Goal: Communication & Community: Answer question/provide support

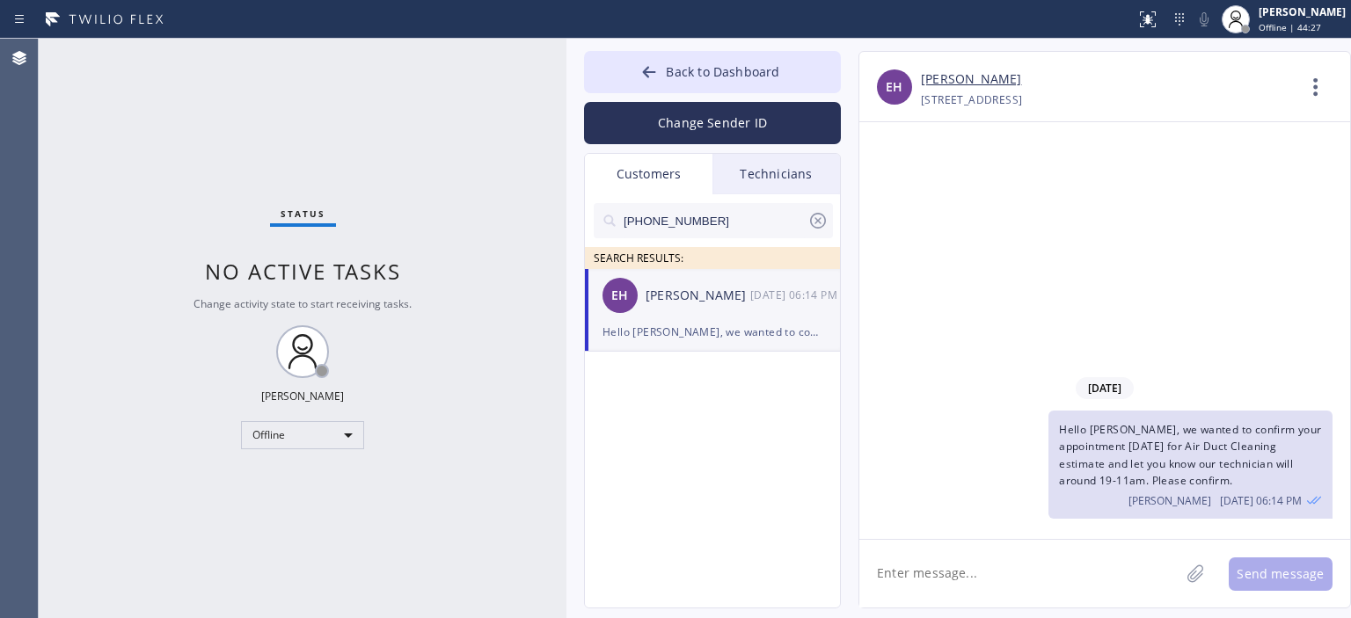
click at [815, 223] on icon at bounding box center [818, 221] width 16 height 16
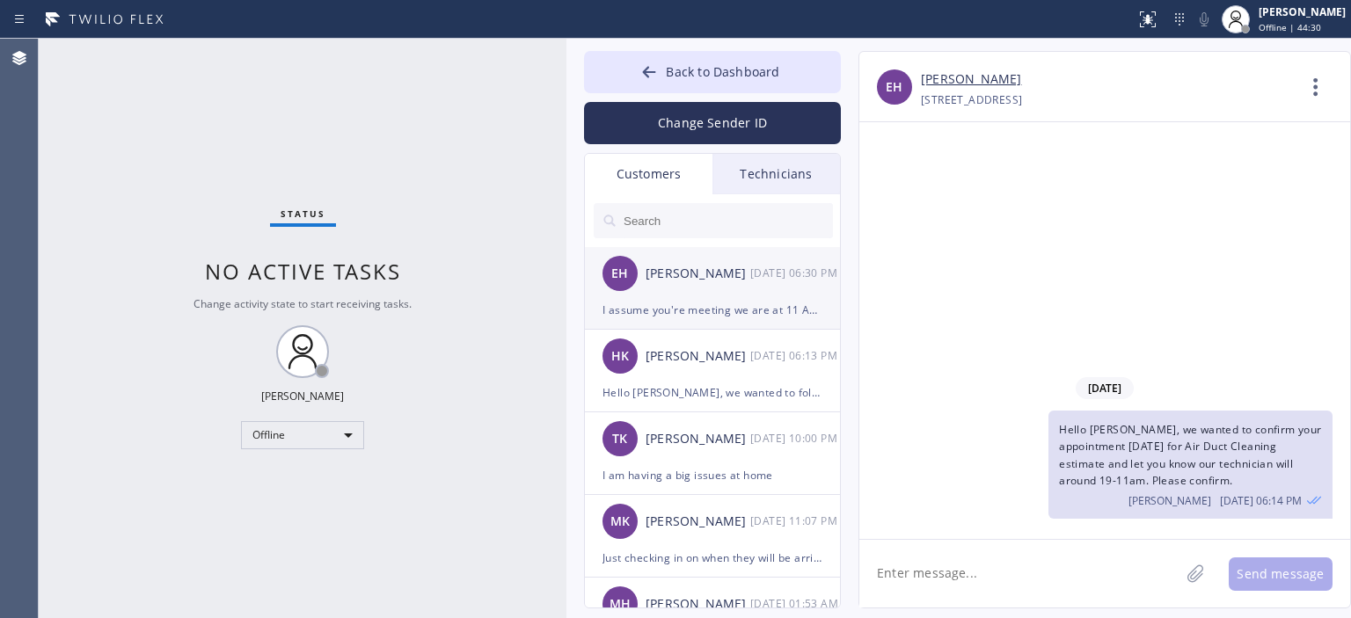
click at [765, 306] on div "I assume you're meeting we are at 11 AM I don't know what 19 means" at bounding box center [712, 310] width 220 height 20
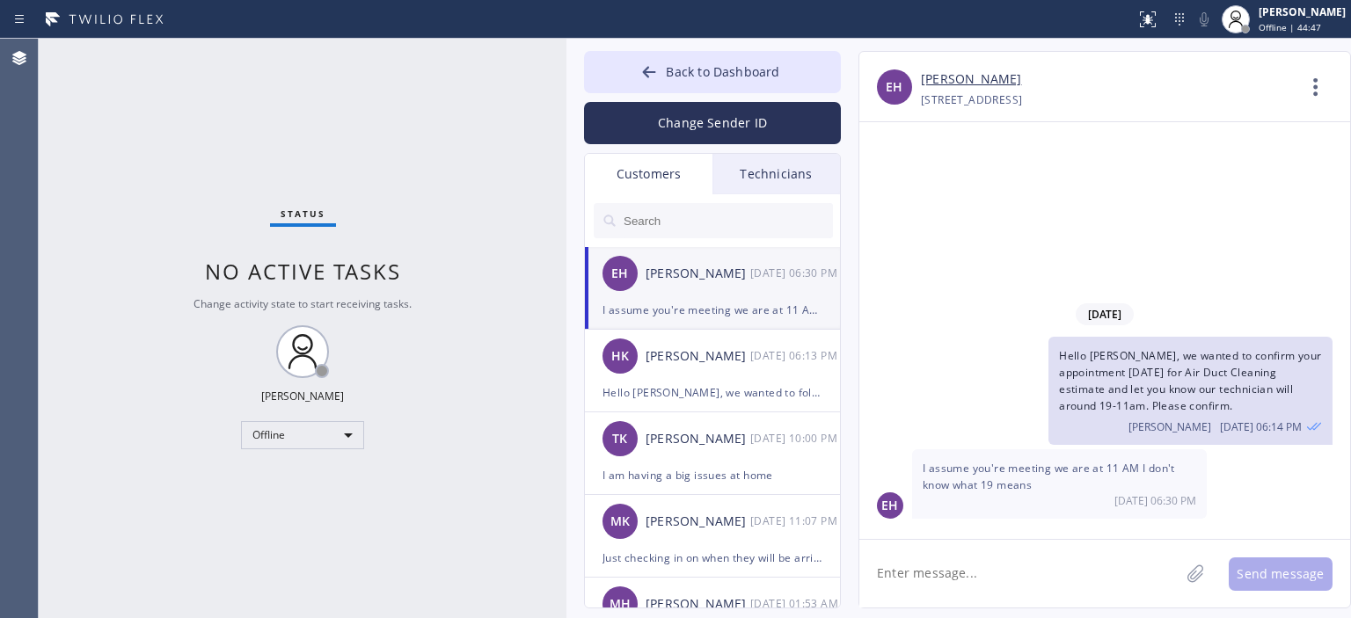
click at [975, 572] on textarea at bounding box center [1019, 574] width 320 height 68
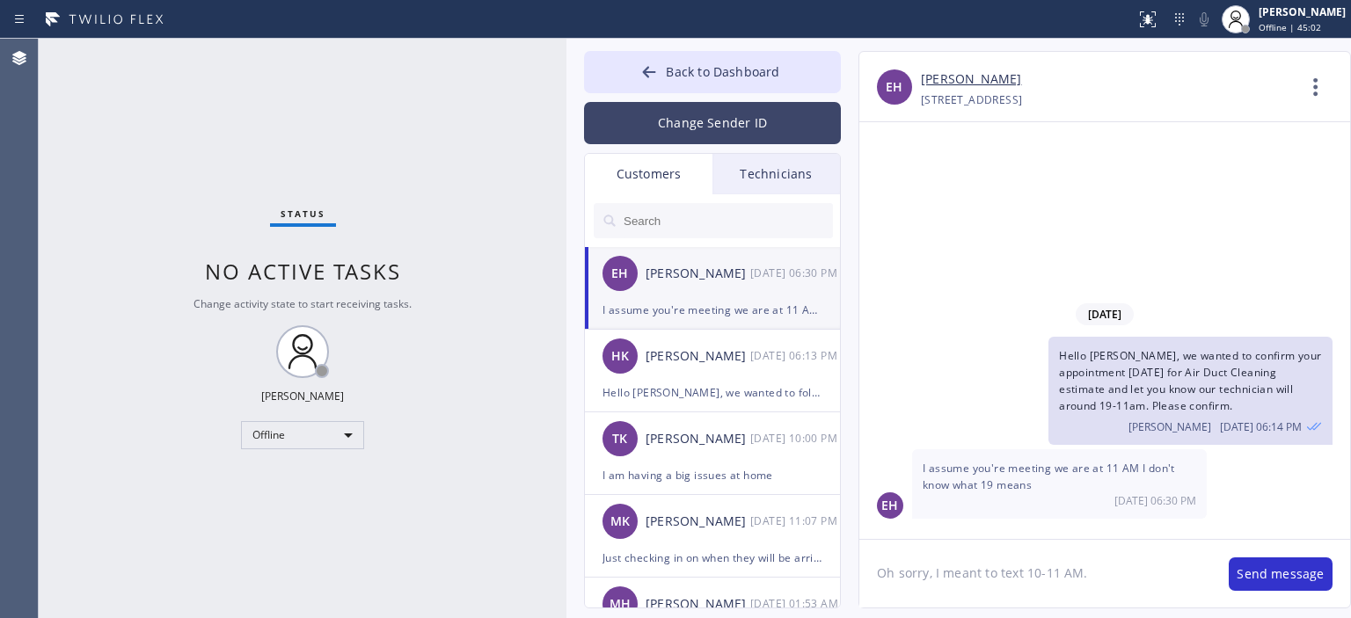
type textarea "Oh sorry, I meant to text 10-11 AM."
click at [725, 120] on button "Change Sender ID" at bounding box center [712, 123] width 257 height 42
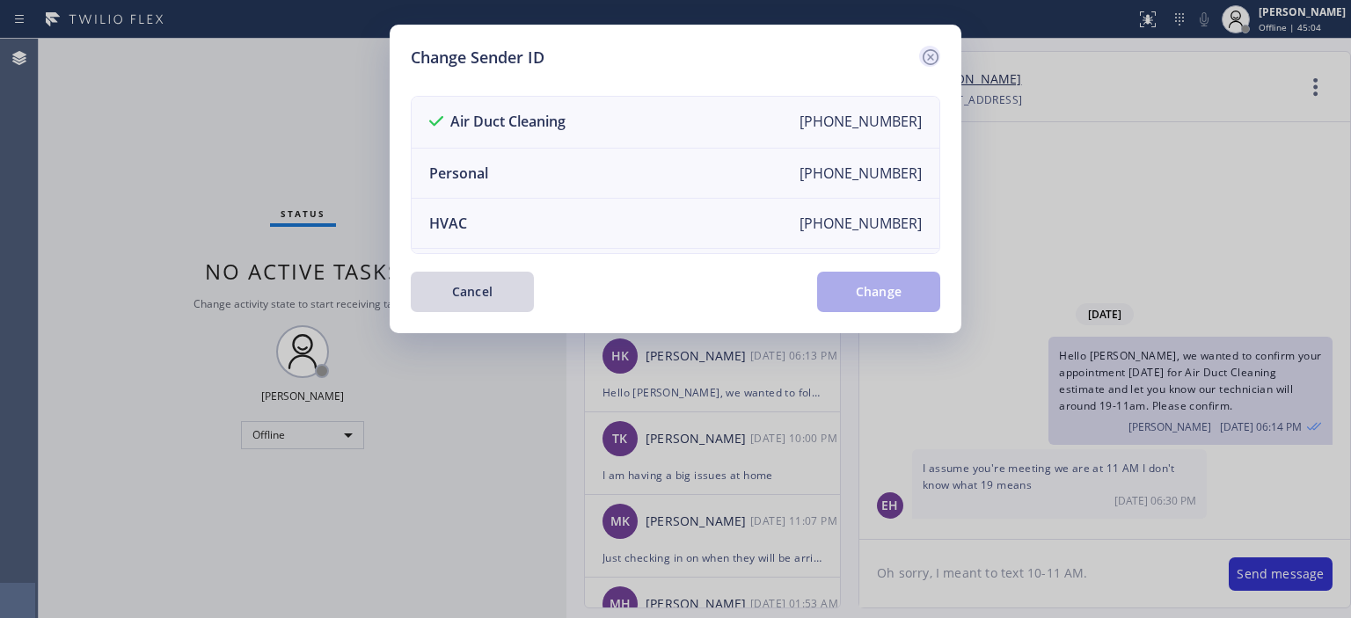
click at [925, 55] on icon at bounding box center [930, 57] width 21 height 21
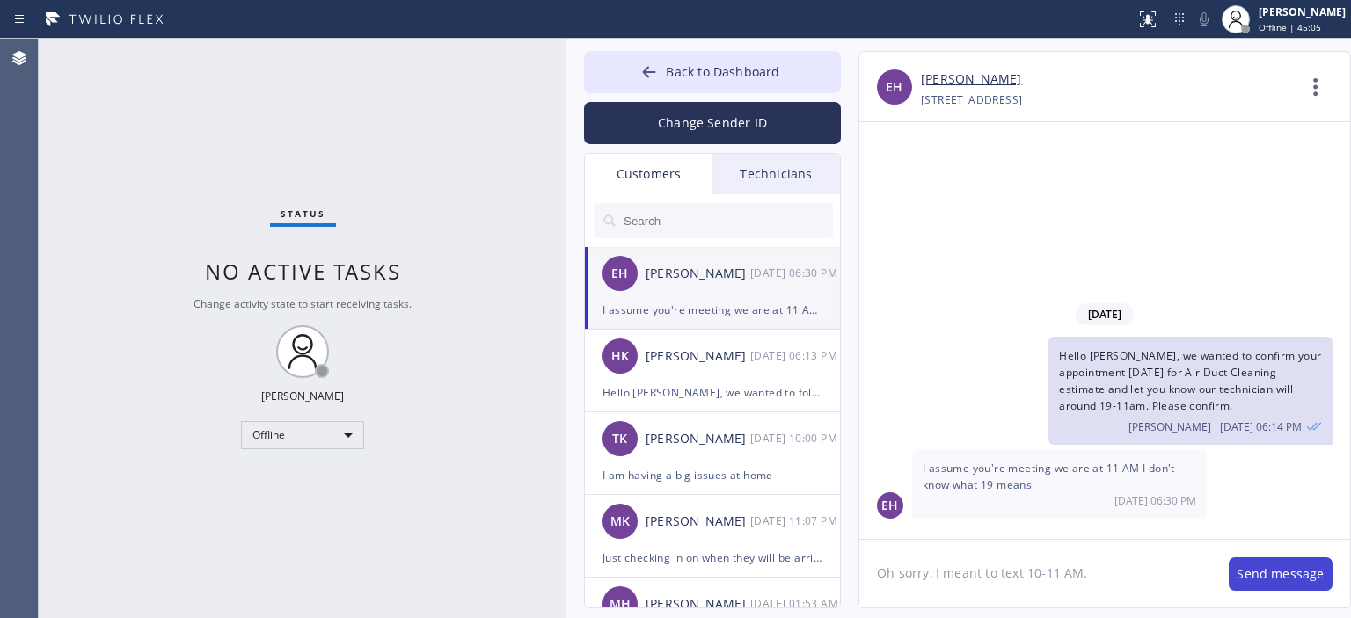
click at [1278, 561] on button "Send message" at bounding box center [1280, 574] width 104 height 33
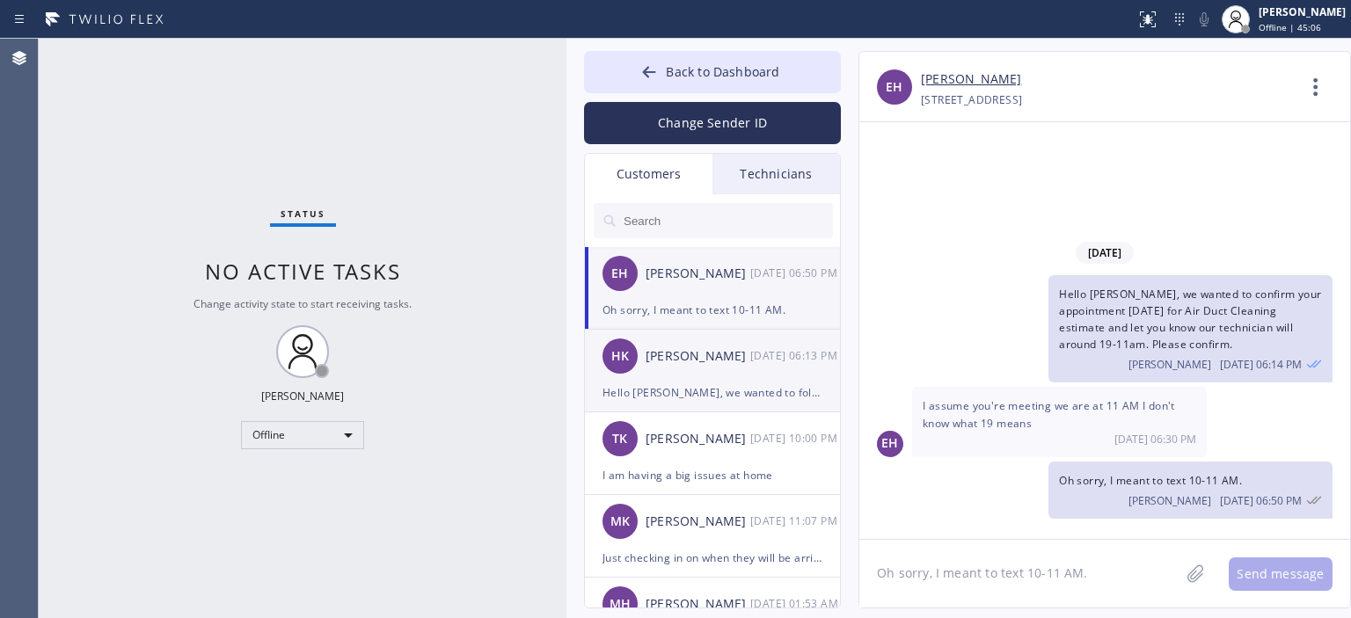
click at [810, 383] on div "Hello [PERSON_NAME], we wanted to follow up an offer you to schedule the estima…" at bounding box center [712, 393] width 220 height 20
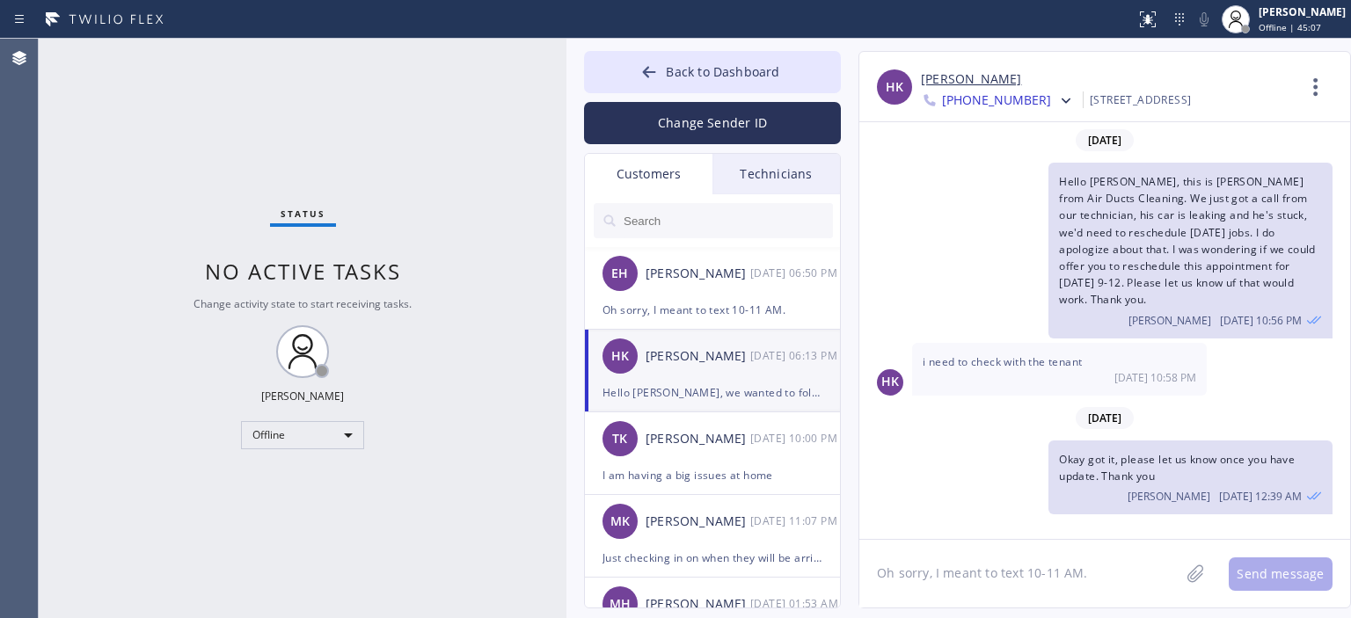
scroll to position [125, 0]
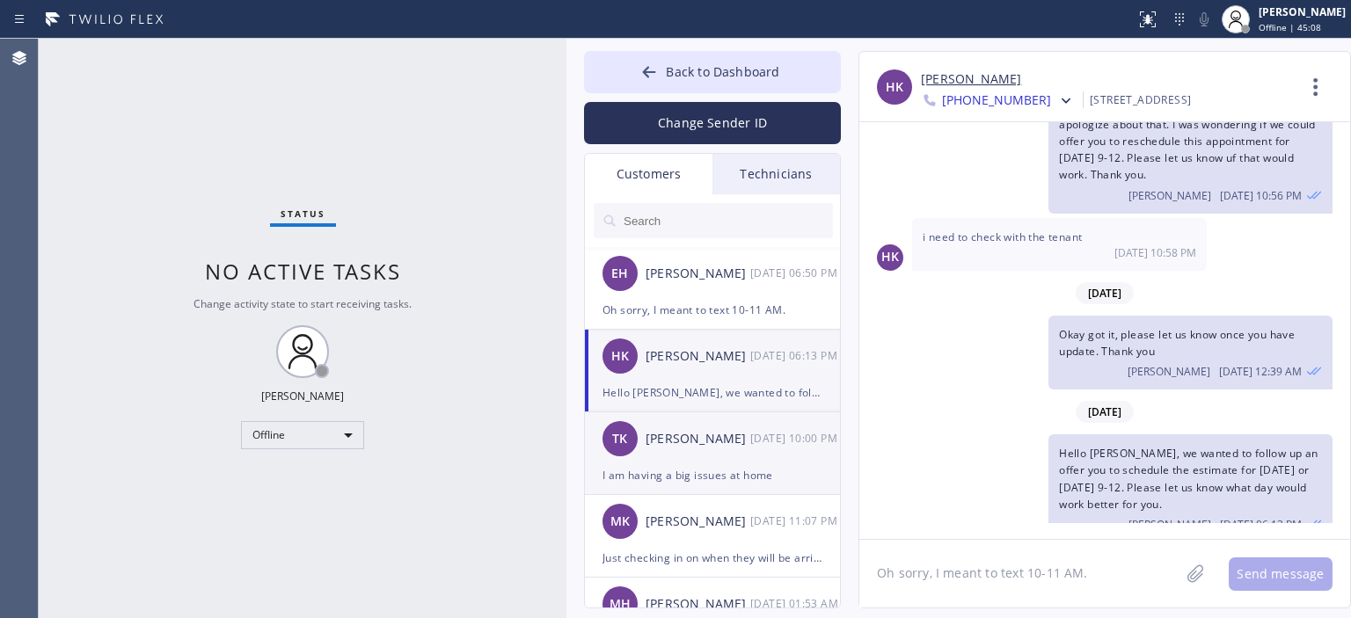
click at [737, 437] on div "[PERSON_NAME]" at bounding box center [697, 439] width 105 height 20
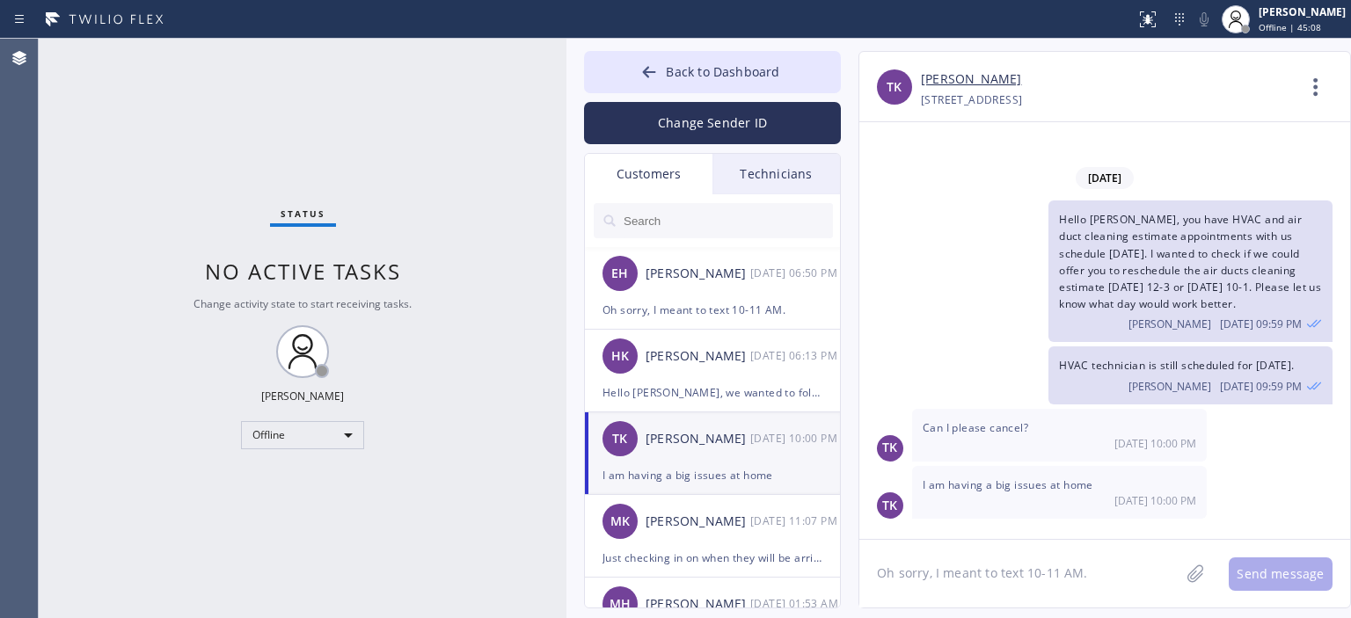
scroll to position [0, 0]
click at [739, 390] on div "Hello [PERSON_NAME], we wanted to follow up an offer you to schedule the estima…" at bounding box center [712, 393] width 220 height 20
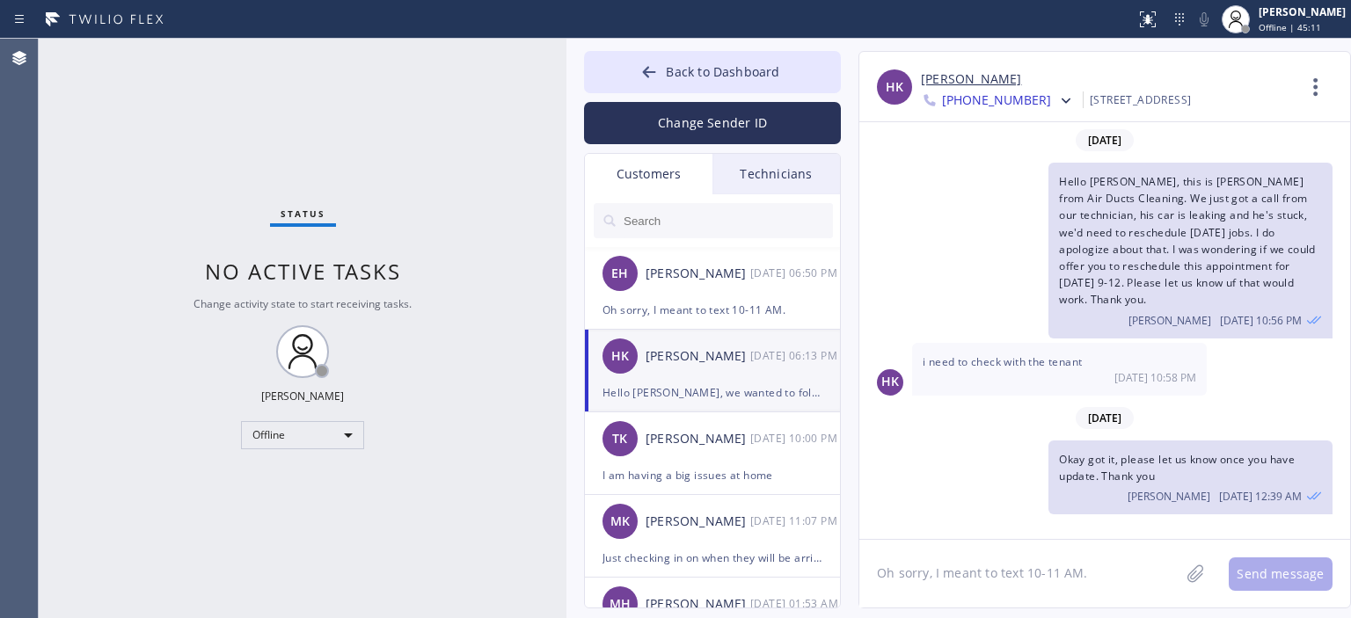
scroll to position [125, 0]
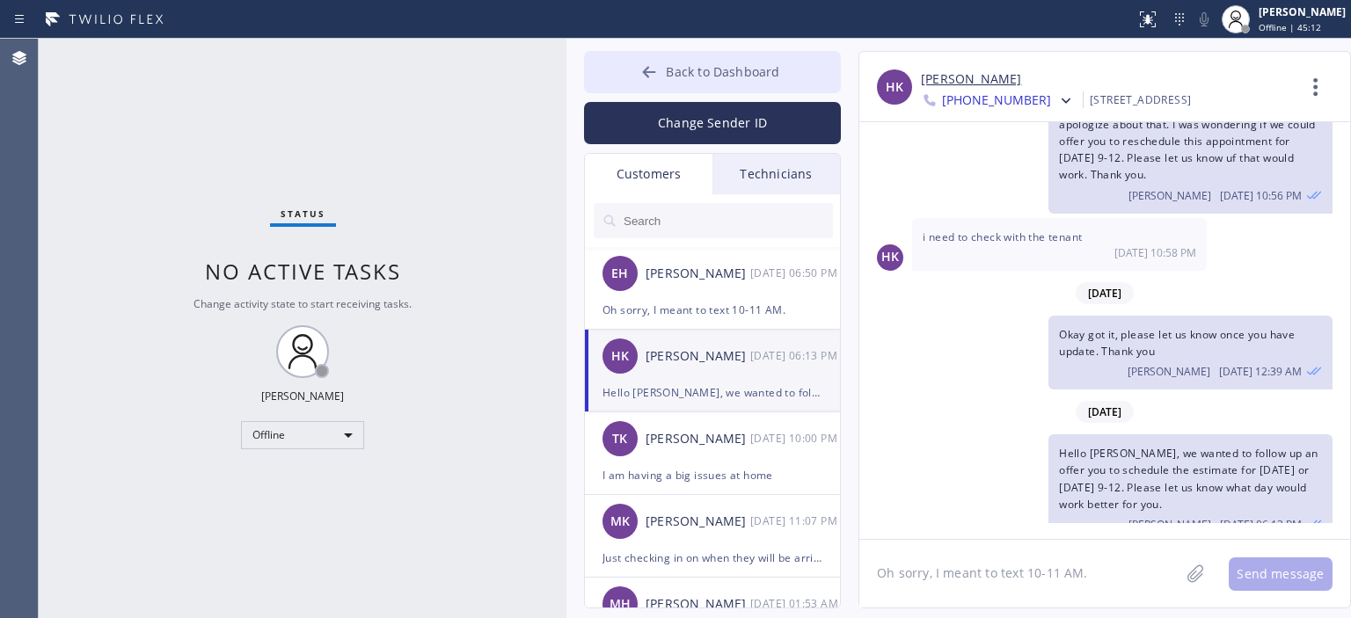
click at [649, 65] on icon at bounding box center [649, 72] width 18 height 18
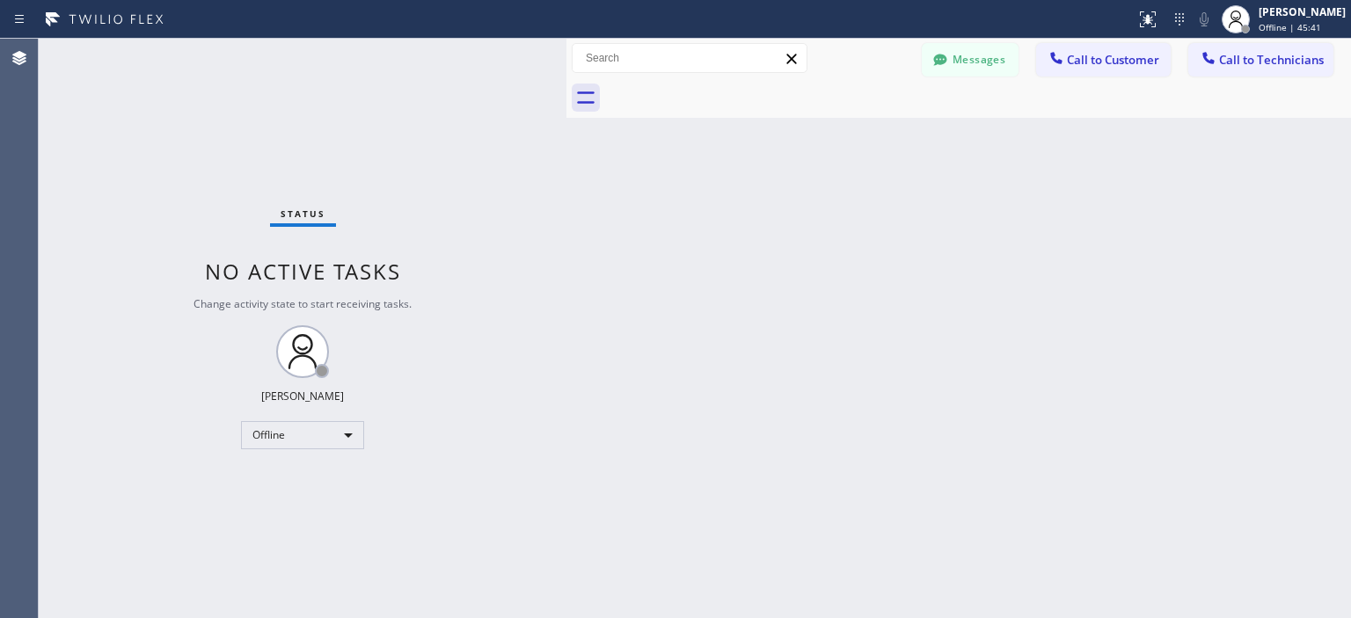
click at [73, 284] on div "Status No active tasks Change activity state to start receiving tasks. [PERSON_…" at bounding box center [303, 329] width 528 height 580
click at [974, 70] on button "Messages" at bounding box center [970, 59] width 97 height 33
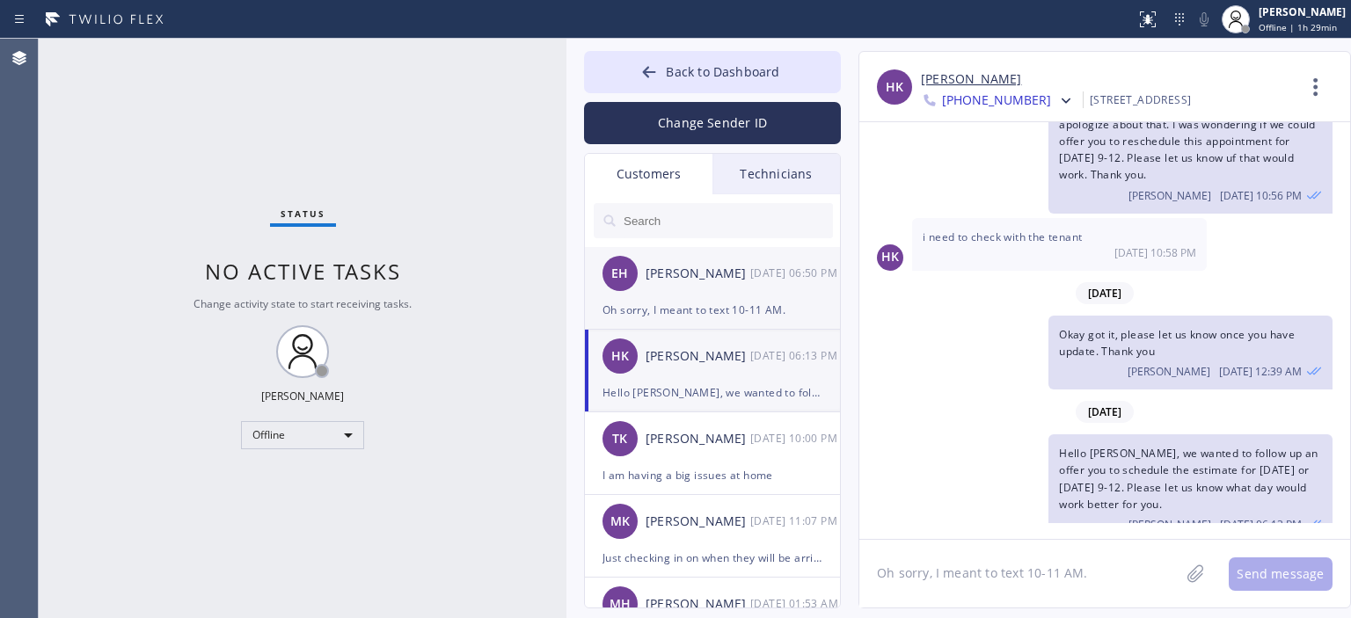
click at [726, 275] on div "[PERSON_NAME]" at bounding box center [697, 274] width 105 height 20
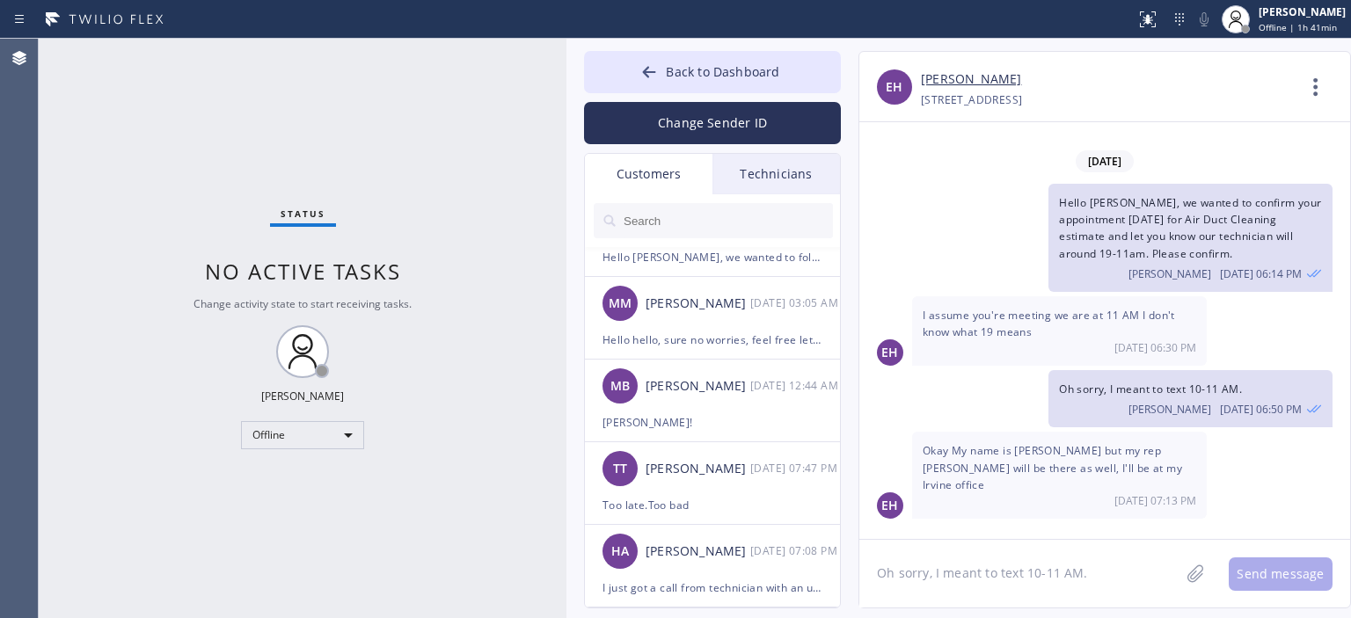
scroll to position [1955, 0]
click at [720, 311] on div "[PERSON_NAME]" at bounding box center [697, 303] width 105 height 20
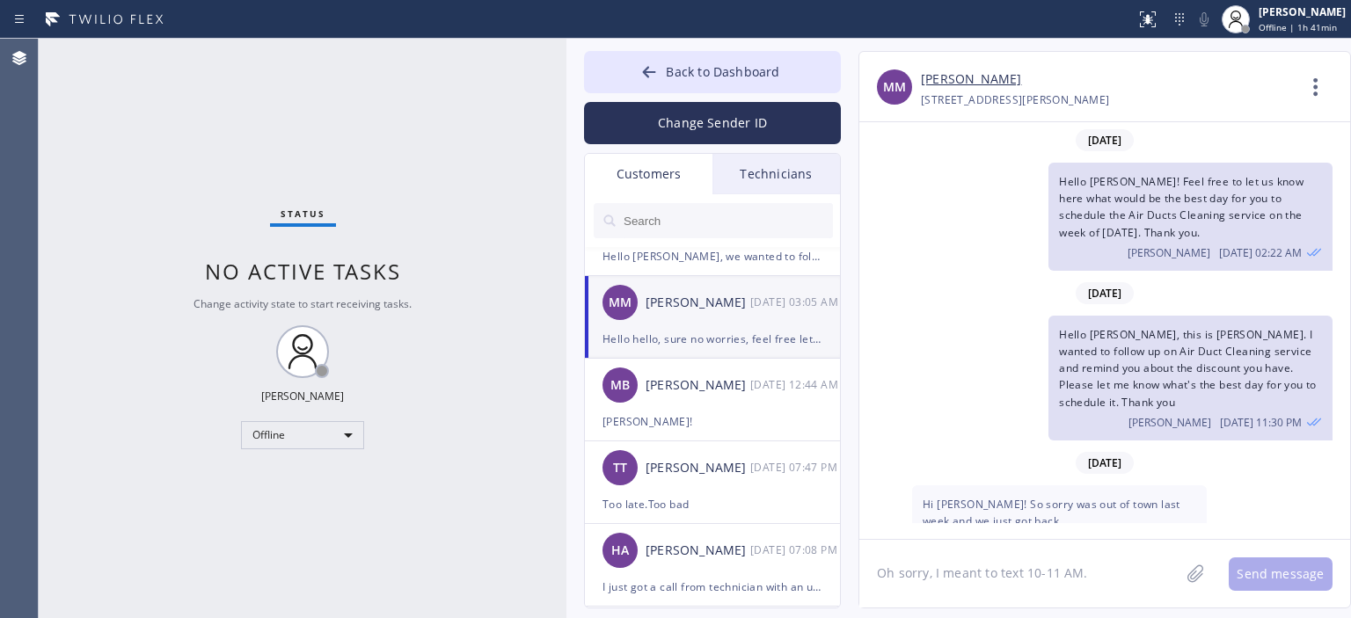
scroll to position [125, 0]
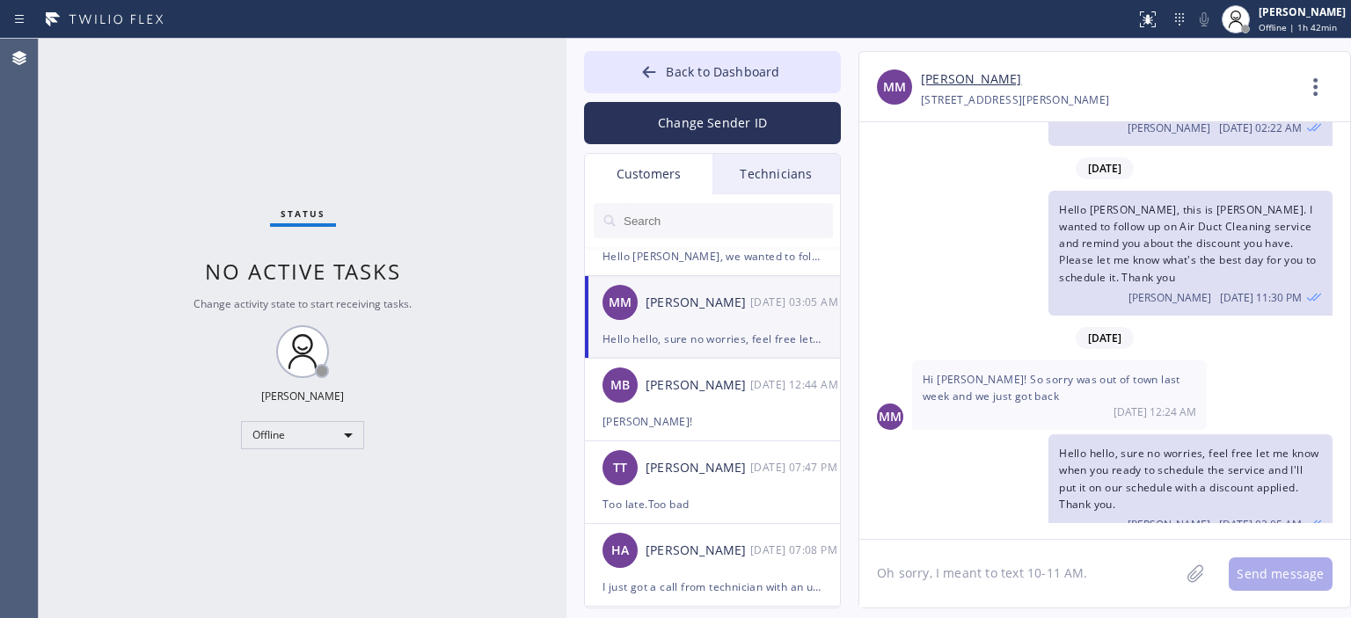
drag, startPoint x: 69, startPoint y: 171, endPoint x: 88, endPoint y: 97, distance: 77.0
click at [69, 167] on div "Status No active tasks Change activity state to start receiving tasks. [PERSON_…" at bounding box center [303, 329] width 528 height 580
click at [674, 221] on input "text" at bounding box center [727, 220] width 211 height 35
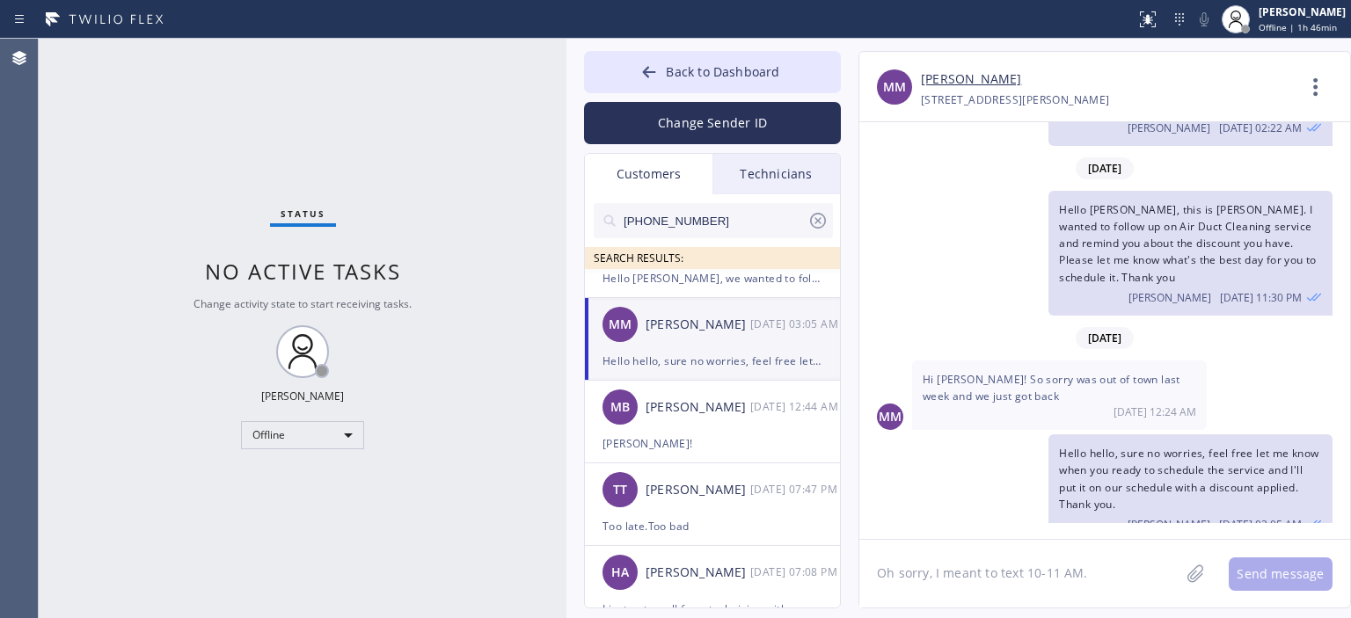
scroll to position [0, 0]
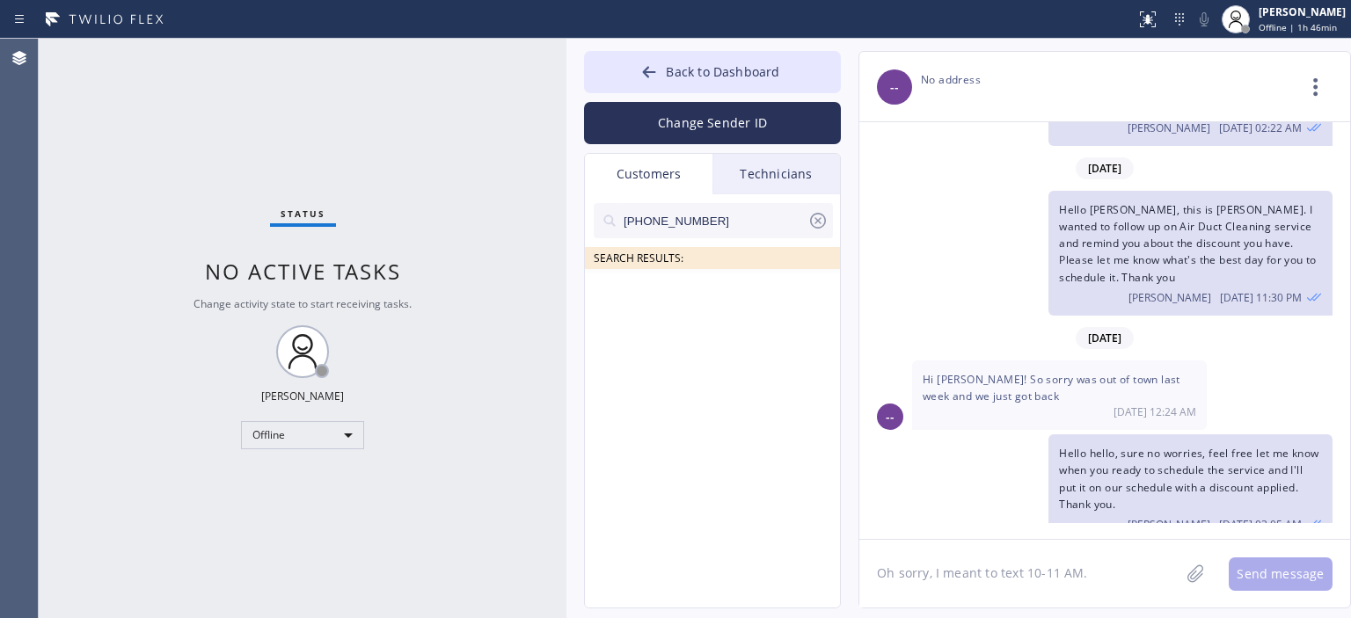
click at [719, 214] on input "[PHONE_NUMBER]" at bounding box center [715, 220] width 186 height 35
click at [76, 202] on div "Status No active tasks Change activity state to start receiving tasks. [PERSON_…" at bounding box center [303, 329] width 528 height 580
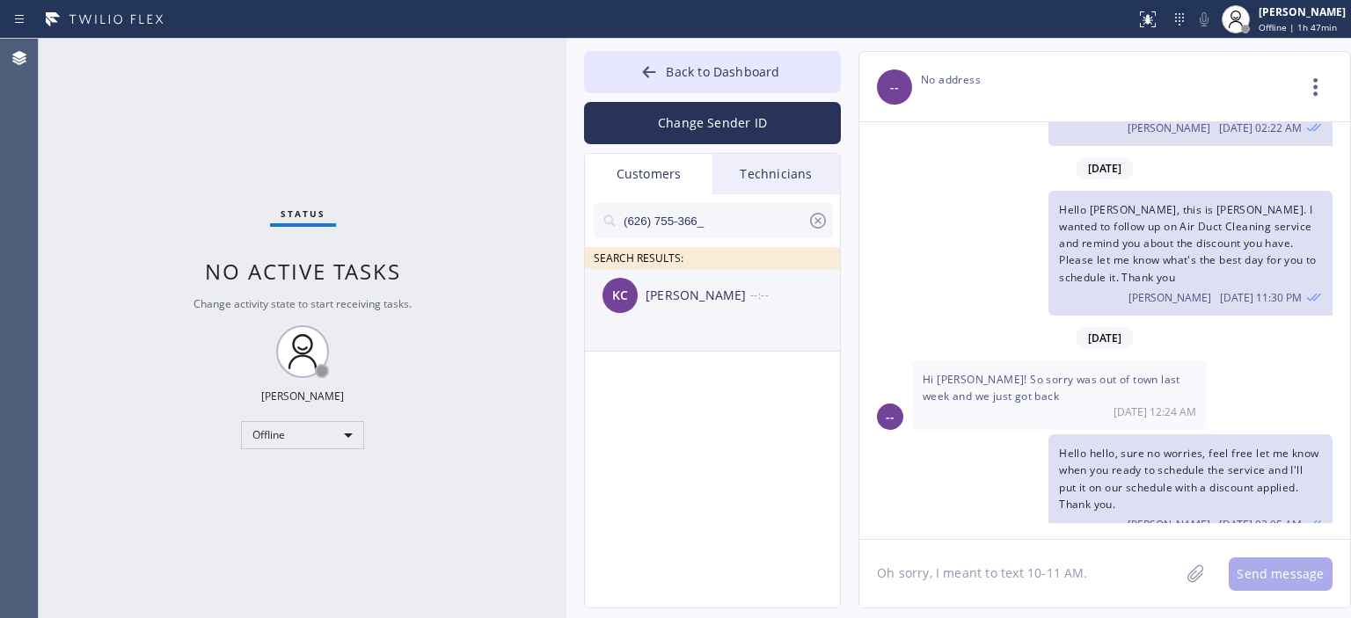
click at [732, 298] on div "[PERSON_NAME]" at bounding box center [697, 296] width 105 height 20
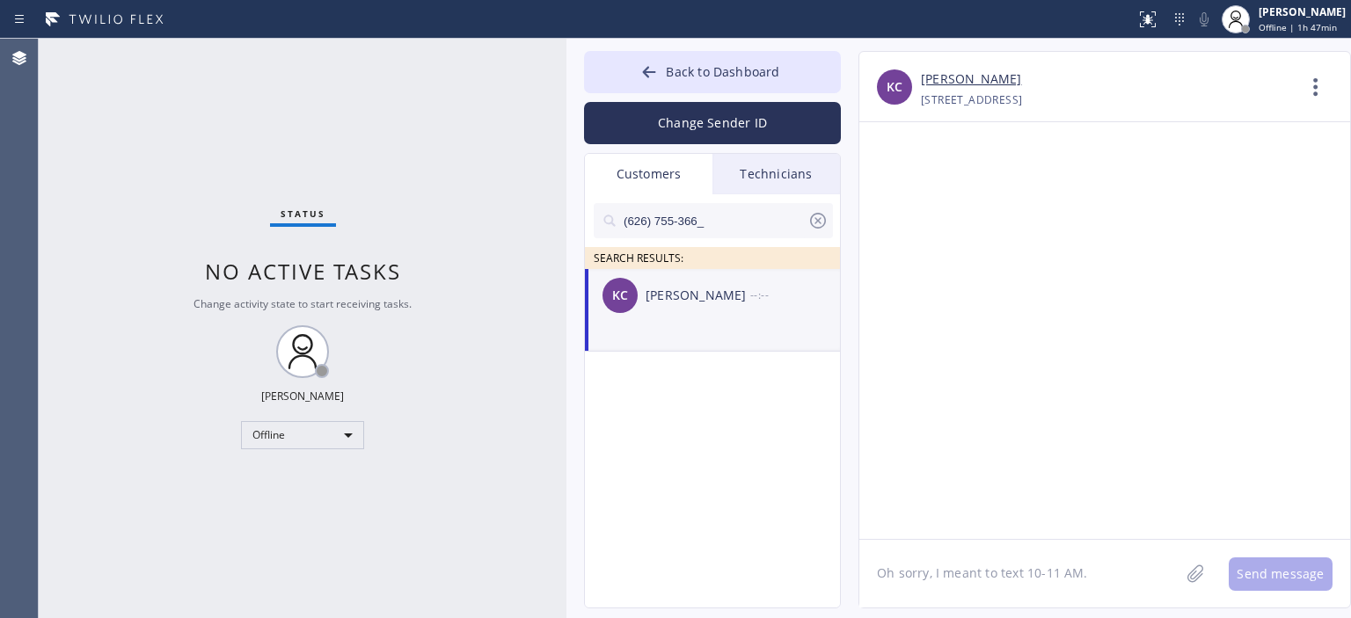
click at [964, 573] on textarea "Oh sorry, I meant to text 10-11 AM." at bounding box center [1019, 574] width 320 height 68
click at [974, 594] on textarea "Hello [PERSON_NAME], we wanted to confirm your appointment [DATE] for Air Duct …" at bounding box center [1035, 574] width 352 height 68
click at [978, 594] on textarea "Hello [PERSON_NAME], we wanted to confirm your appointment [DATE] for Air Duct …" at bounding box center [1035, 574] width 352 height 68
click at [978, 596] on textarea "Hello [PERSON_NAME], we wanted to confirm your appointment [DATE] for Air Duct …" at bounding box center [1035, 574] width 352 height 68
click at [1066, 587] on textarea "Hello [PERSON_NAME], we wanted to confirm your appointment [DATE] for Air Ducts…" at bounding box center [1035, 574] width 352 height 68
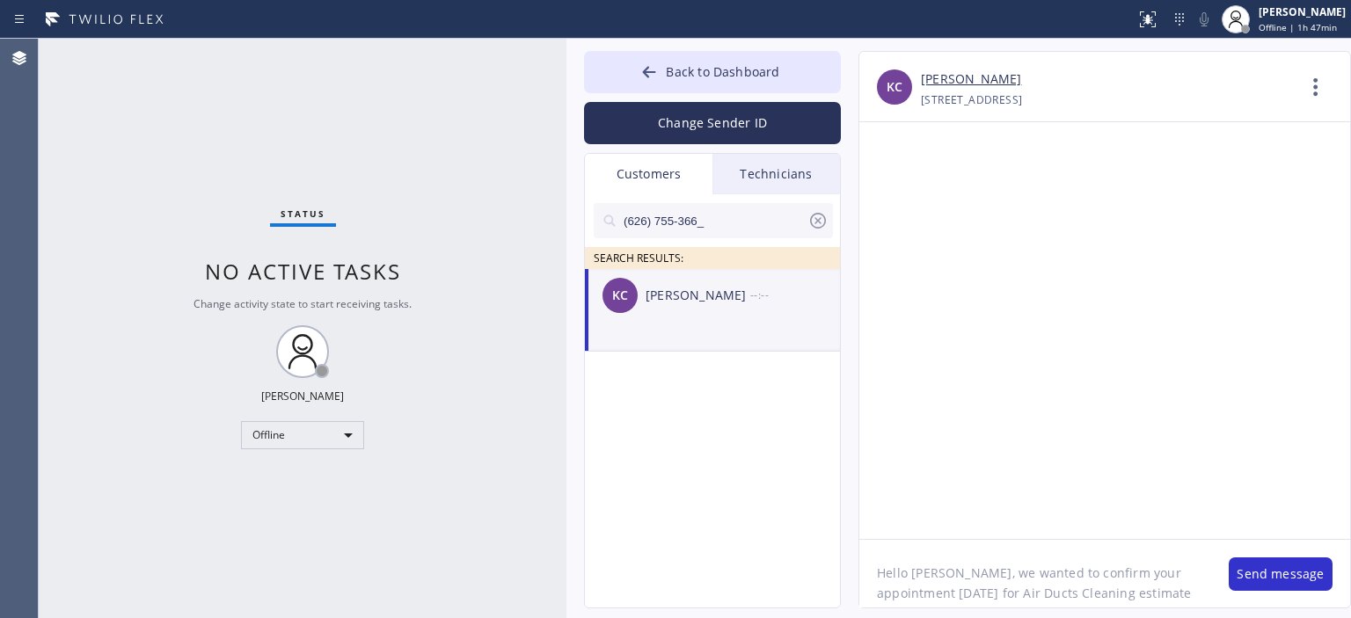
scroll to position [14, 0]
click at [1146, 603] on textarea "Hello [PERSON_NAME], we wanted to confirm your appointment [DATE] for Air Ducts…" at bounding box center [1035, 574] width 352 height 68
click at [1131, 540] on textarea "Hello [PERSON_NAME], we wanted to confirm your appointment [DATE] for Air Ducts…" at bounding box center [1035, 574] width 352 height 68
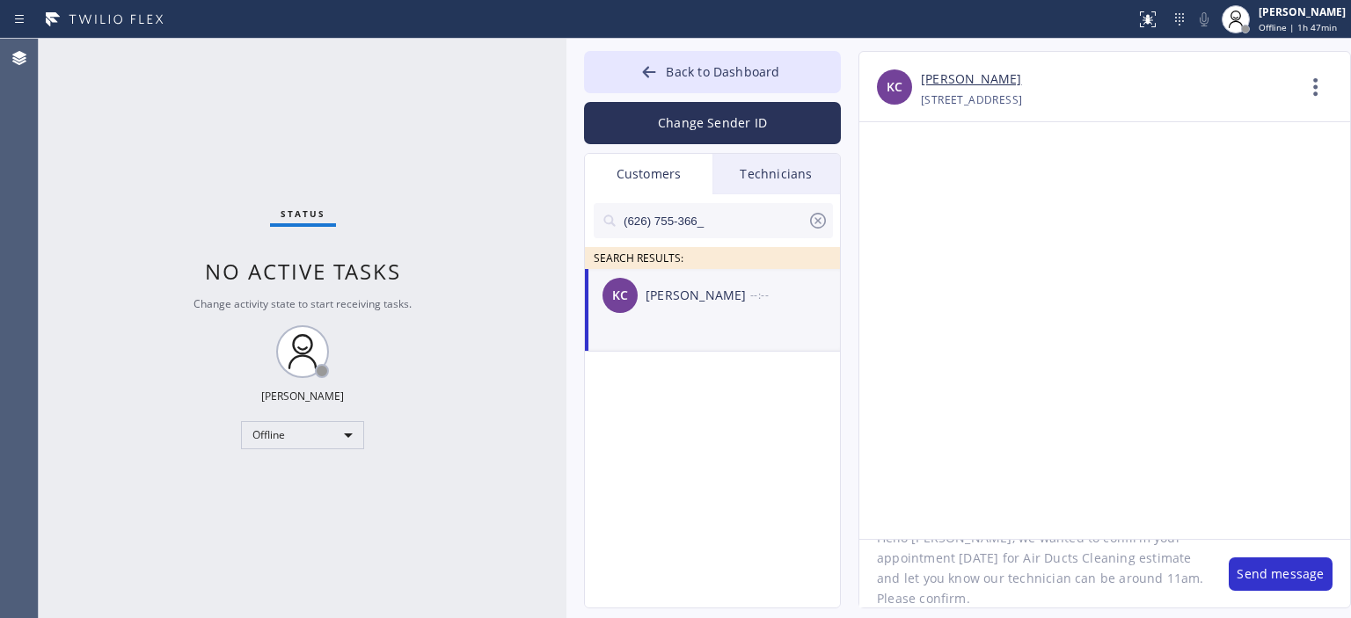
click at [1123, 548] on textarea "Hello [PERSON_NAME], we wanted to confirm your appointment [DATE] for Air Ducts…" at bounding box center [1035, 574] width 352 height 68
type textarea "Hello [PERSON_NAME], we wanted to confirm your appointment [DATE] for Air Ducts…"
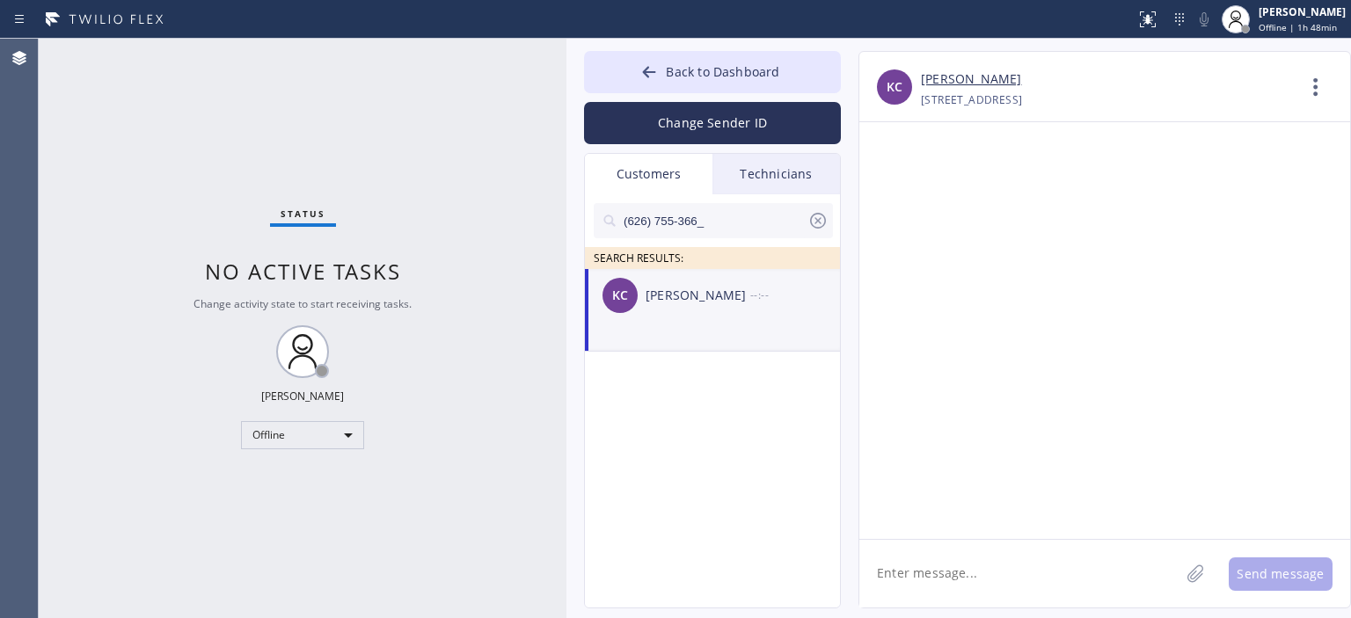
scroll to position [0, 0]
paste textarea "Hello [PERSON_NAME], we wanted to confirm your appointment [DATE] for Air Ducts…"
type textarea "Hello [PERSON_NAME], we wanted to confirm your appointment [DATE] for Air Ducts…"
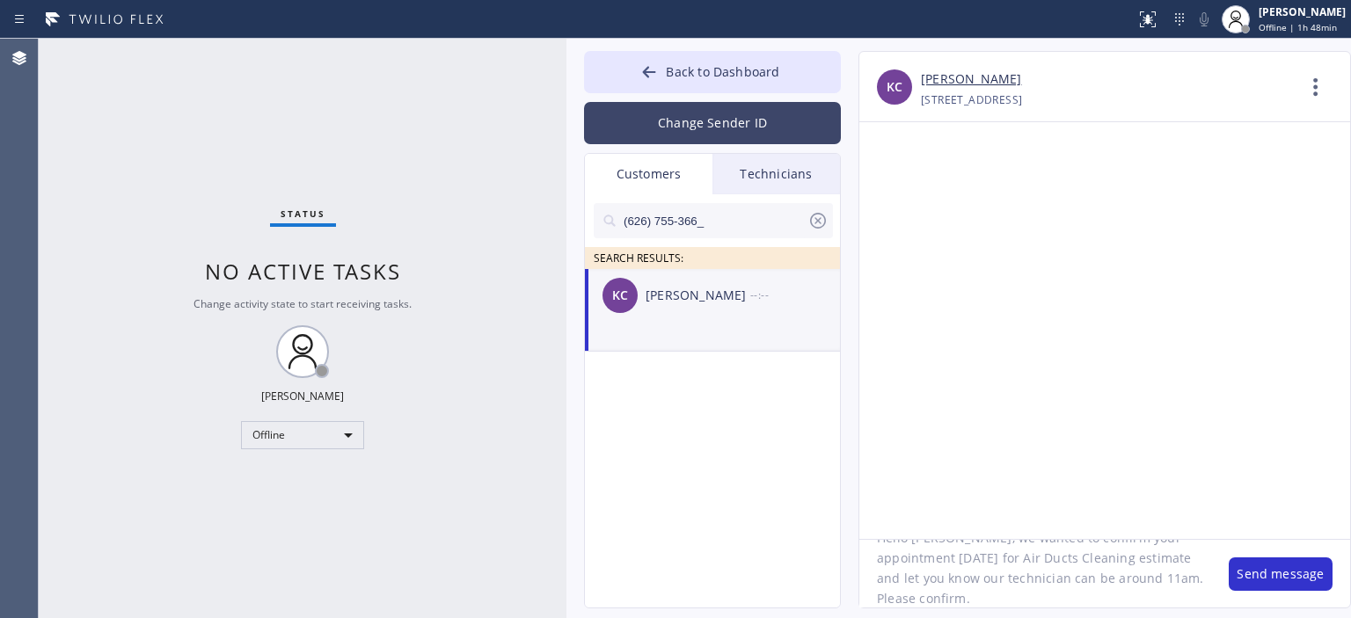
click at [733, 123] on button "Change Sender ID" at bounding box center [712, 123] width 257 height 42
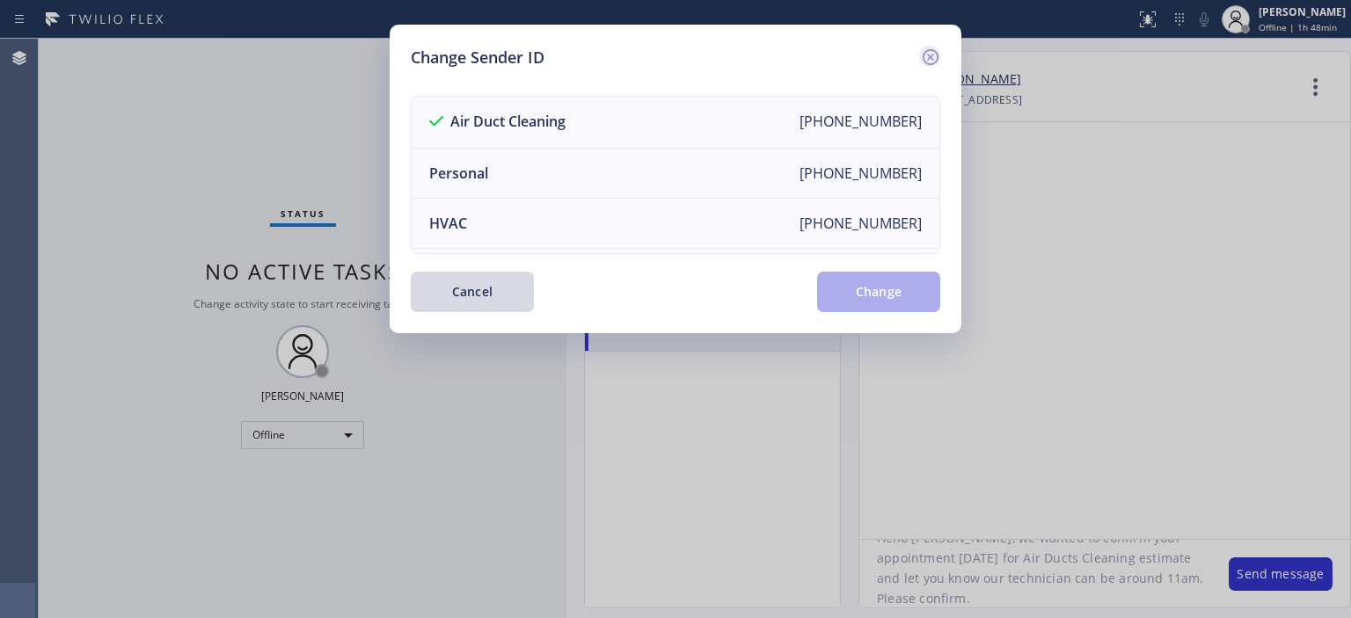
click at [929, 54] on icon at bounding box center [930, 57] width 21 height 21
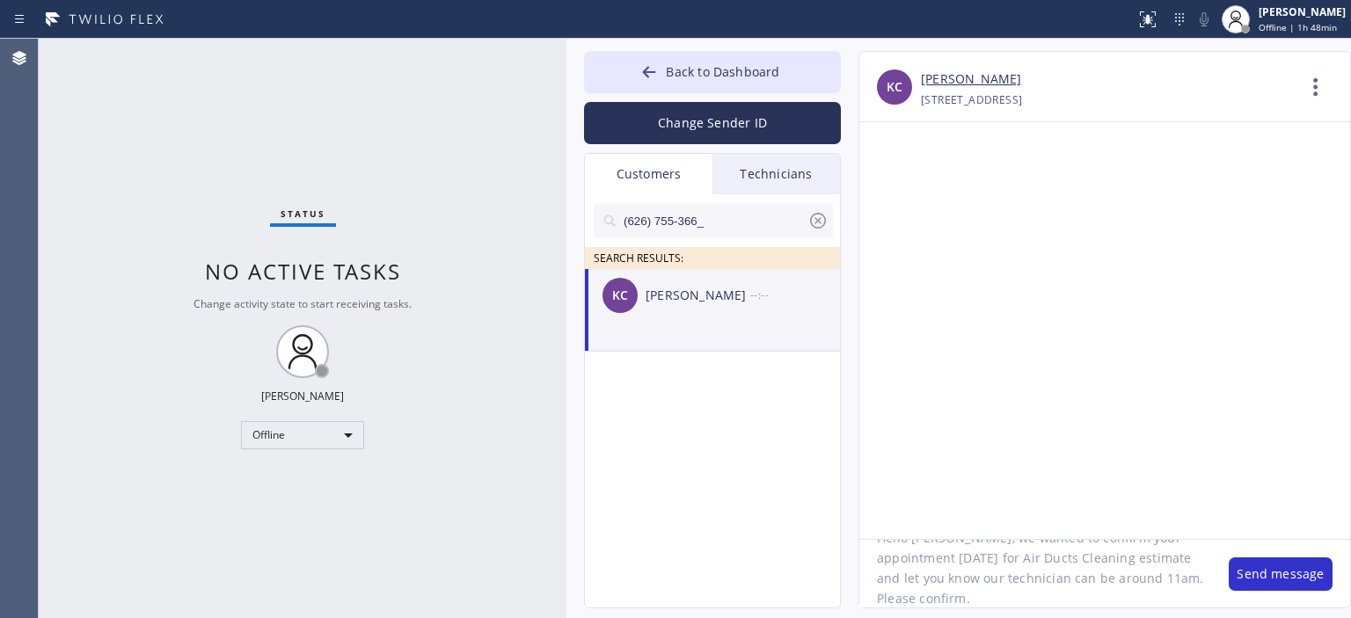
click at [984, 596] on textarea "Hello [PERSON_NAME], we wanted to confirm your appointment [DATE] for Air Ducts…" at bounding box center [1035, 574] width 352 height 68
click at [1282, 573] on button "Send message" at bounding box center [1280, 574] width 104 height 33
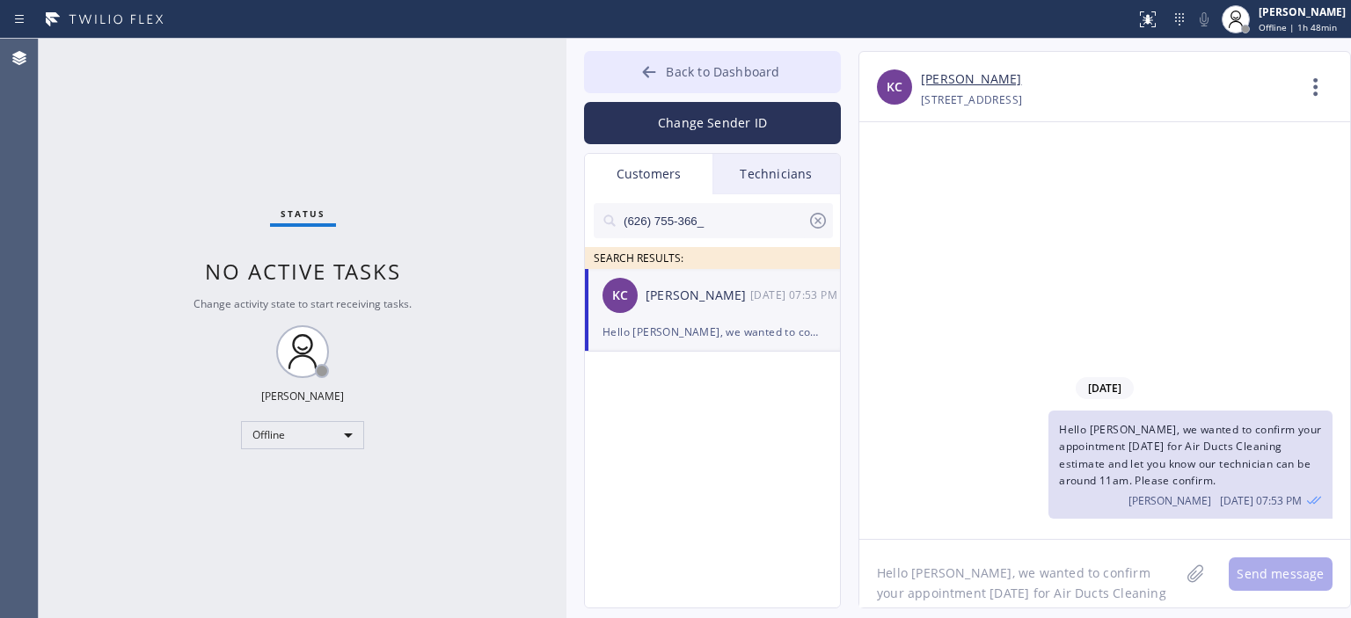
click at [642, 67] on icon at bounding box center [649, 72] width 18 height 18
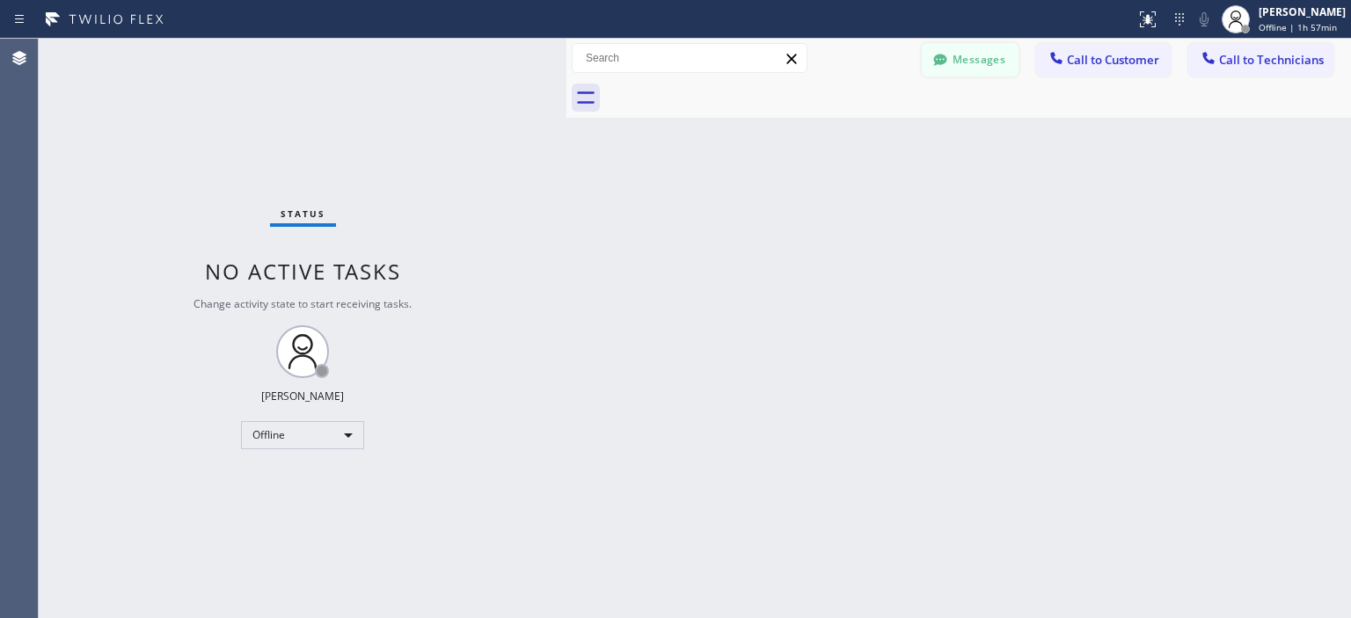
click at [958, 68] on button "Messages" at bounding box center [970, 59] width 97 height 33
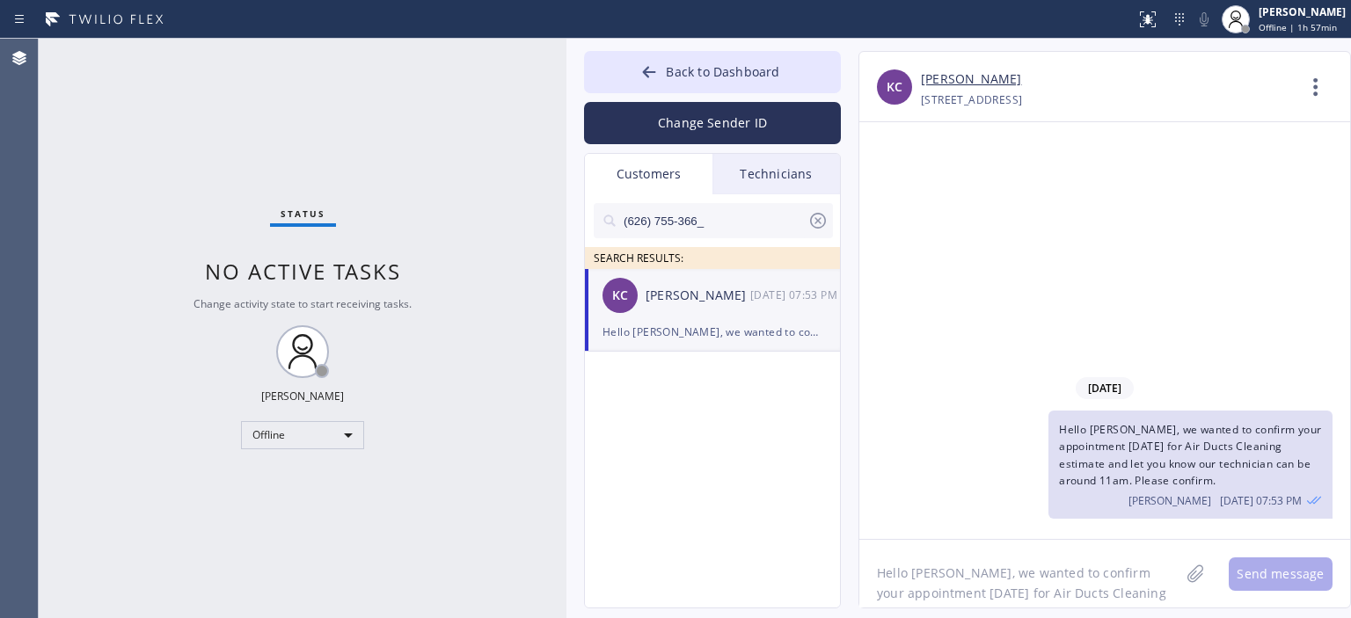
click at [825, 214] on icon at bounding box center [817, 220] width 21 height 21
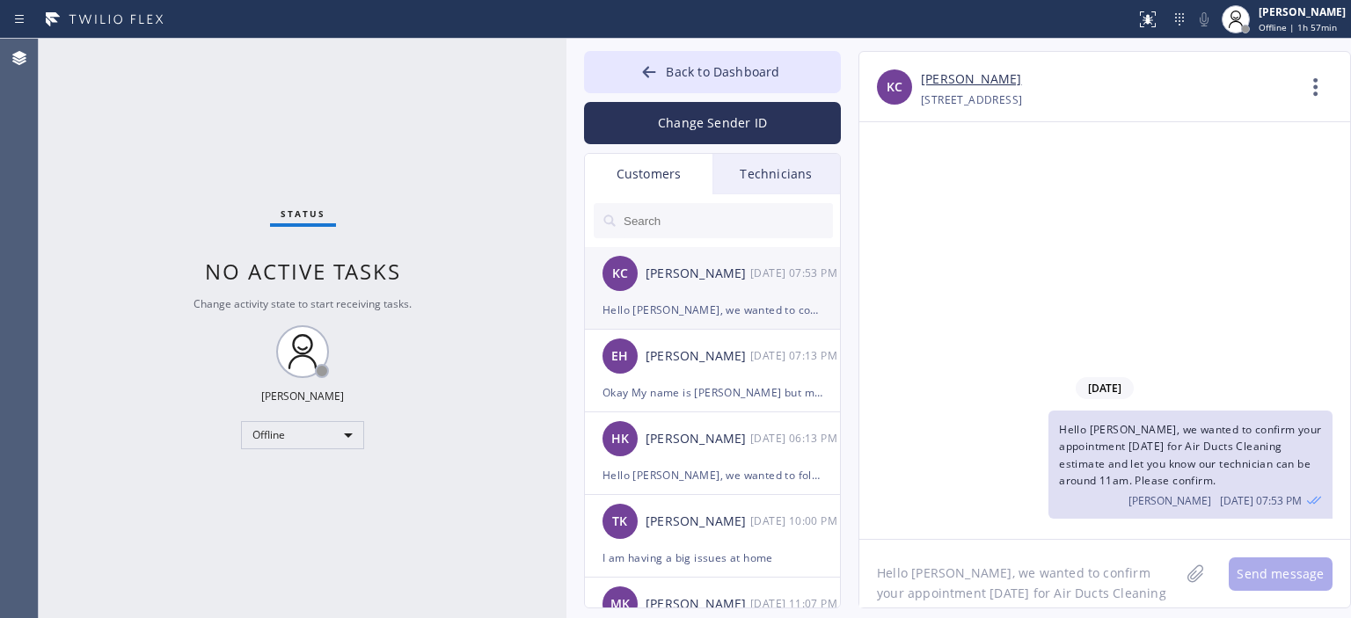
click at [733, 291] on div "[PERSON_NAME] [PERSON_NAME] [DATE] 07:53 PM" at bounding box center [713, 273] width 257 height 53
click at [726, 370] on div "EH [PERSON_NAME] [DATE] 07:13 PM" at bounding box center [713, 356] width 257 height 53
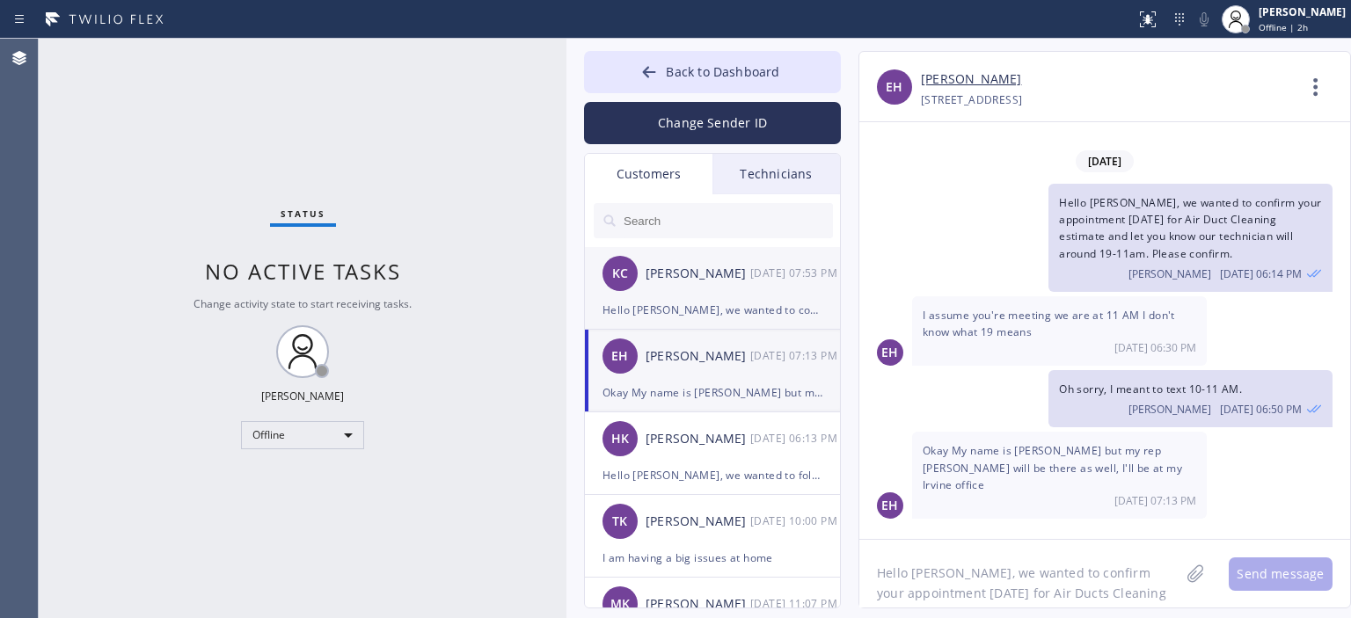
click at [753, 287] on div "[PERSON_NAME] [PERSON_NAME] [DATE] 07:53 PM" at bounding box center [713, 273] width 257 height 53
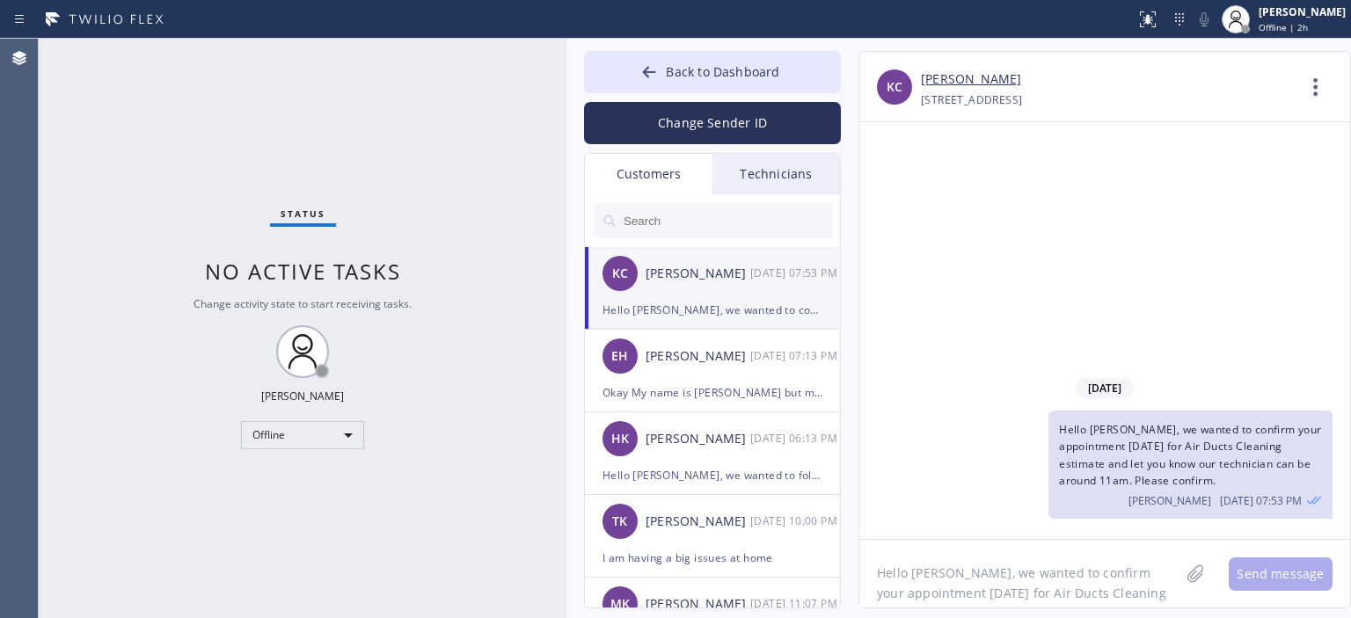
click at [984, 76] on link "[PERSON_NAME]" at bounding box center [971, 79] width 100 height 20
click at [719, 372] on div "EH [PERSON_NAME] [DATE] 07:13 PM" at bounding box center [713, 356] width 257 height 53
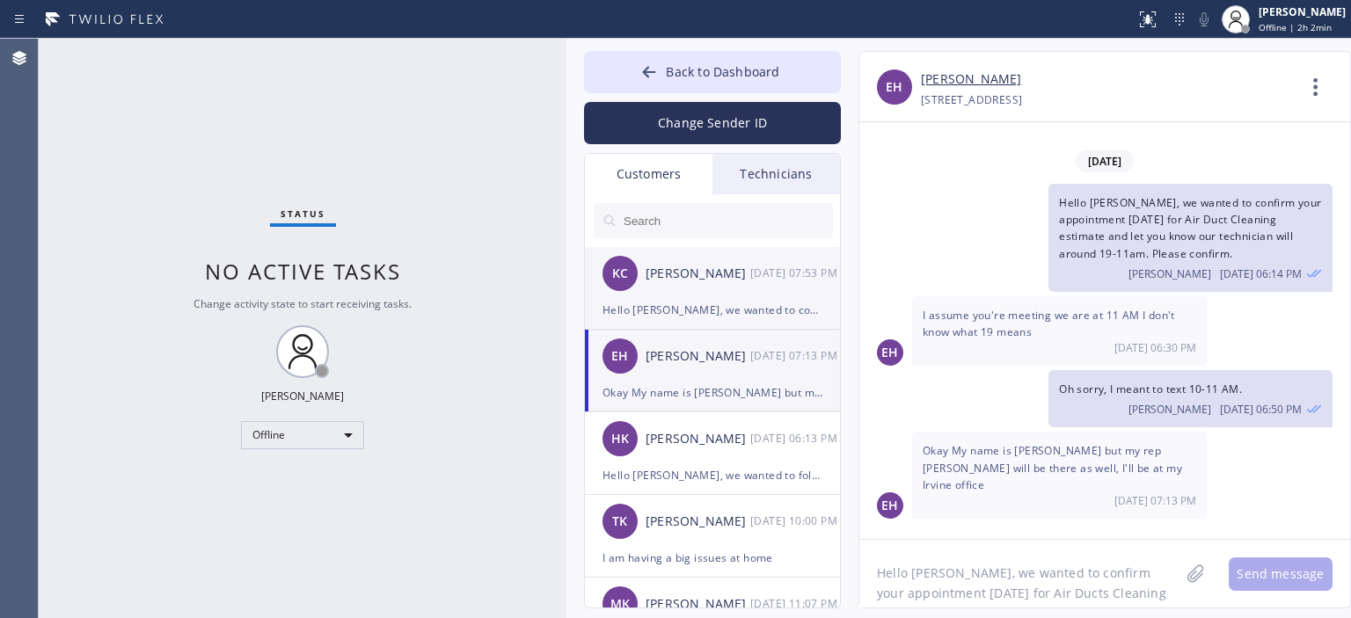
click at [756, 269] on div "[DATE] 07:53 PM" at bounding box center [795, 273] width 91 height 20
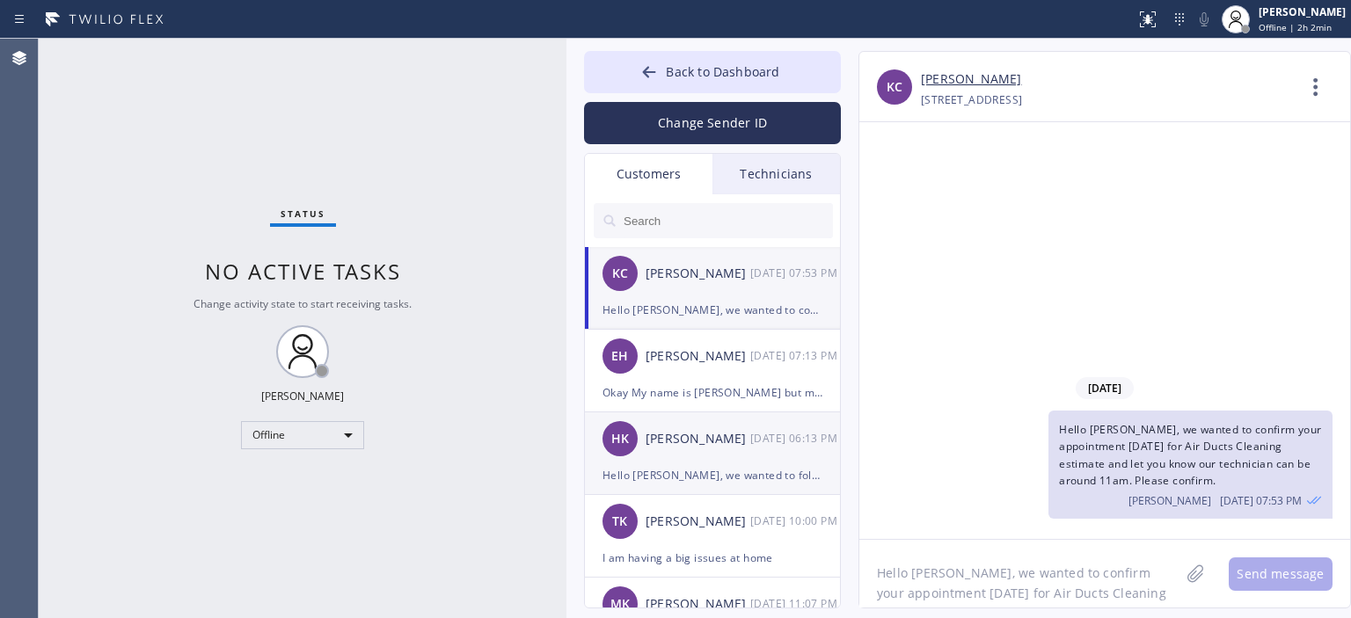
click at [767, 447] on div "[DATE] 06:13 PM" at bounding box center [795, 438] width 91 height 20
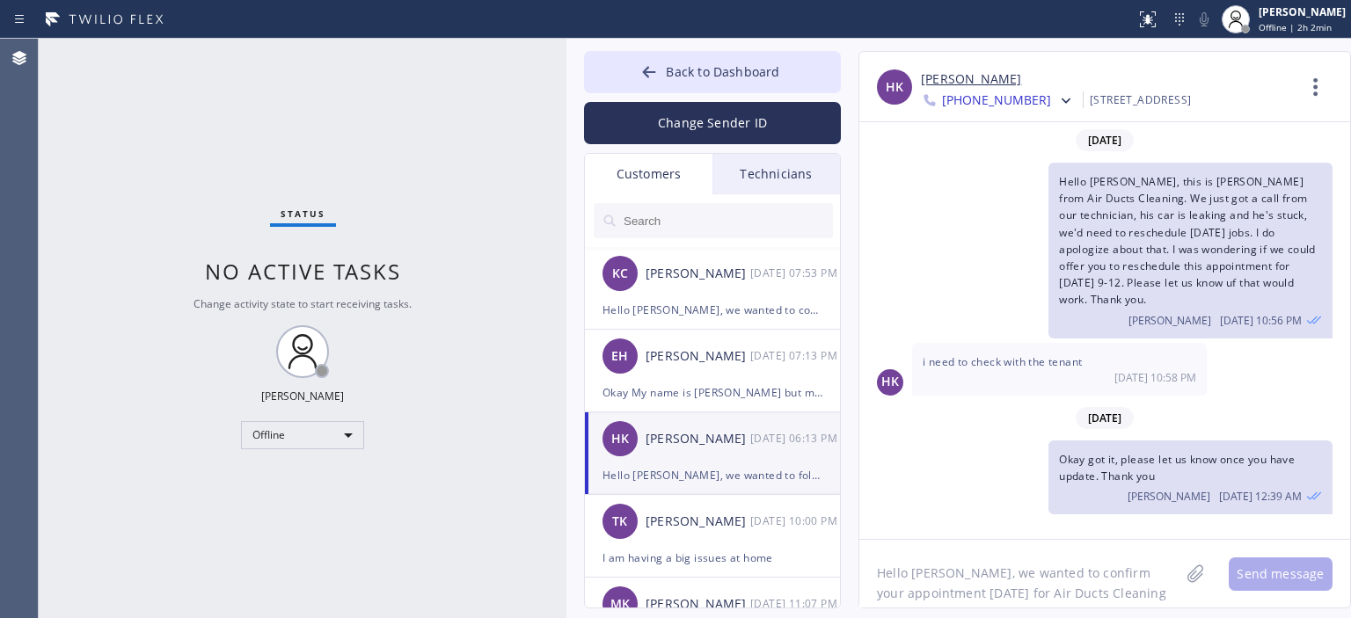
scroll to position [125, 0]
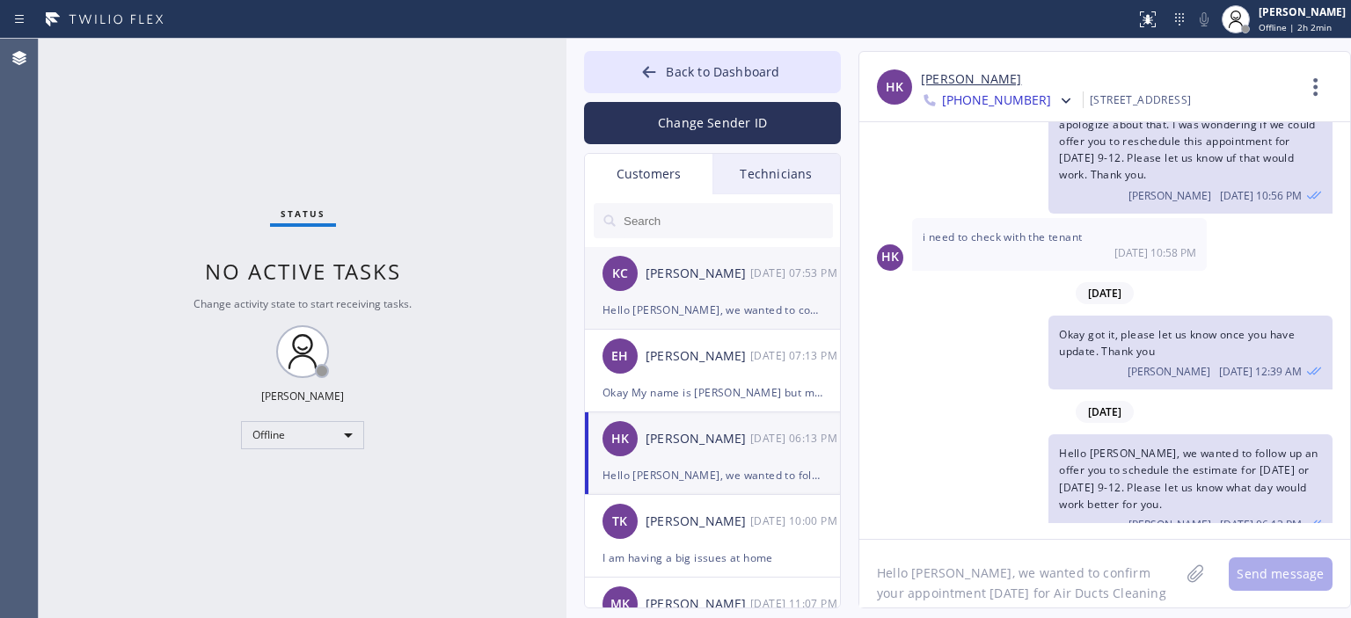
click at [720, 286] on div "[PERSON_NAME] [PERSON_NAME] [DATE] 07:53 PM" at bounding box center [713, 273] width 257 height 53
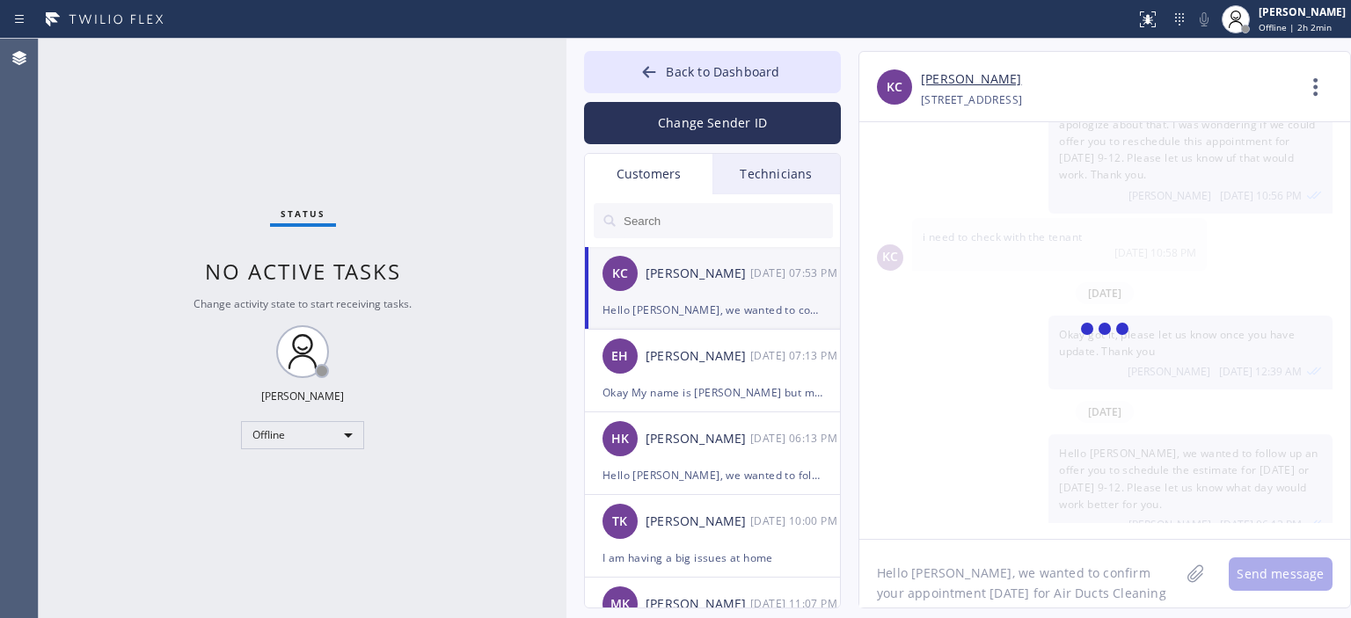
scroll to position [0, 0]
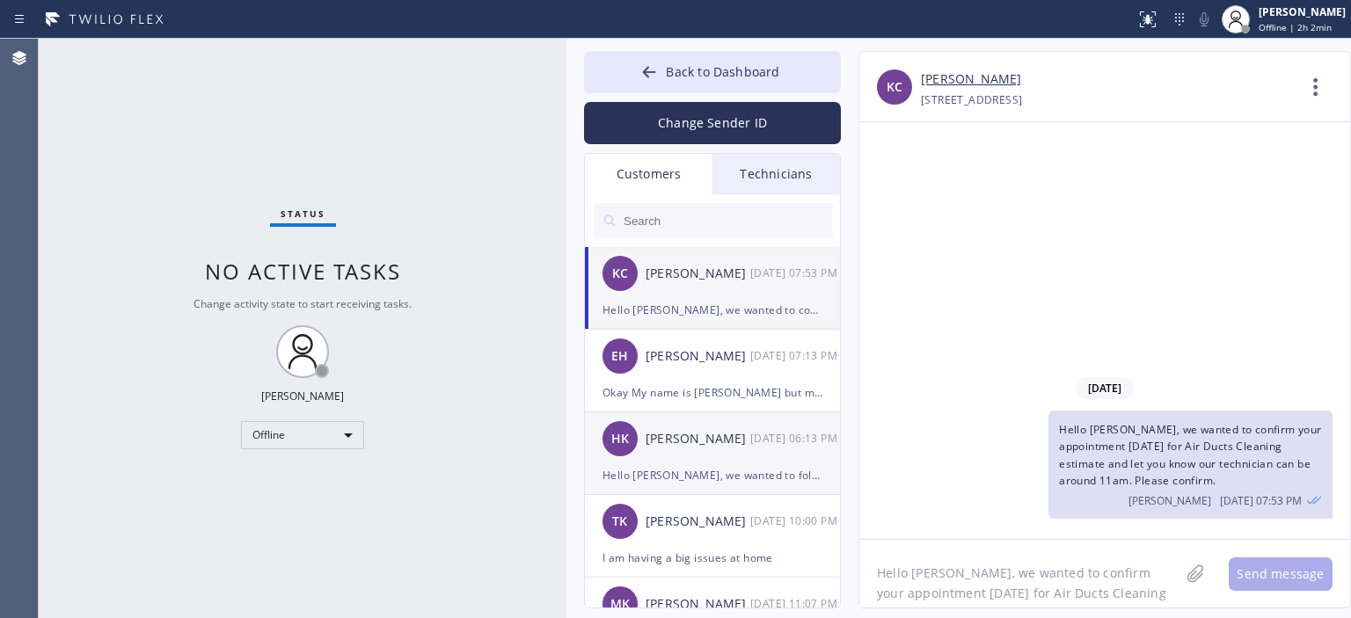
click at [679, 440] on div "[PERSON_NAME]" at bounding box center [697, 439] width 105 height 20
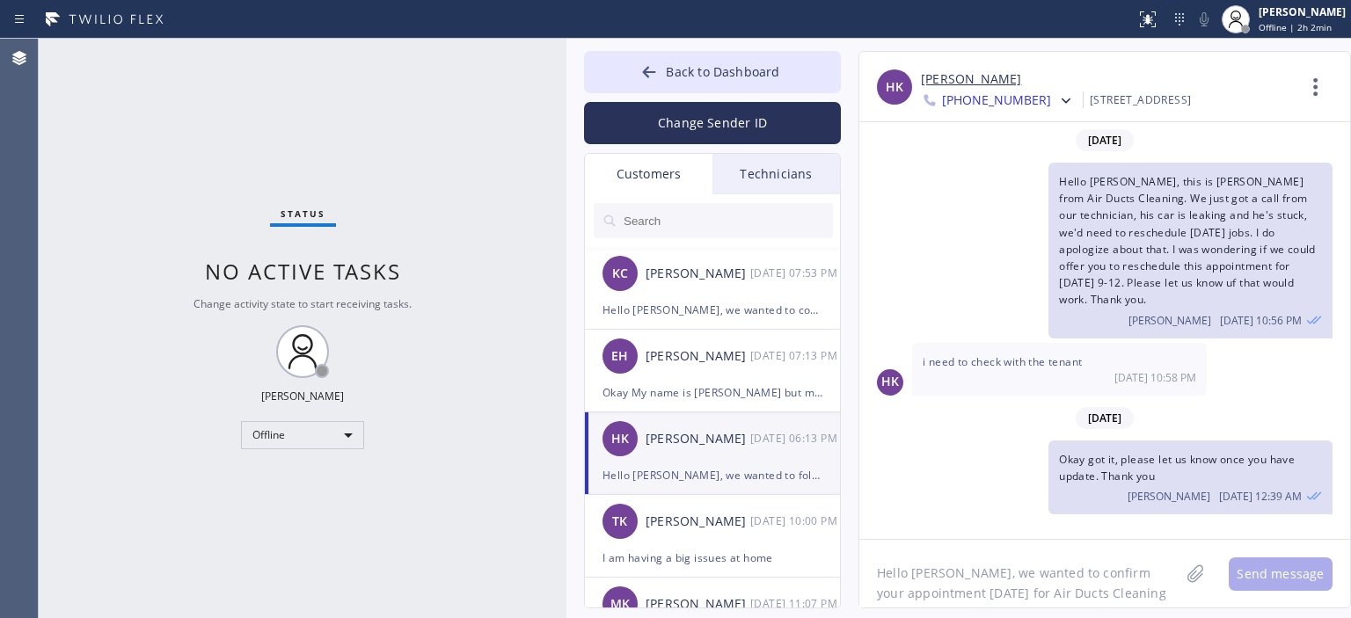
scroll to position [125, 0]
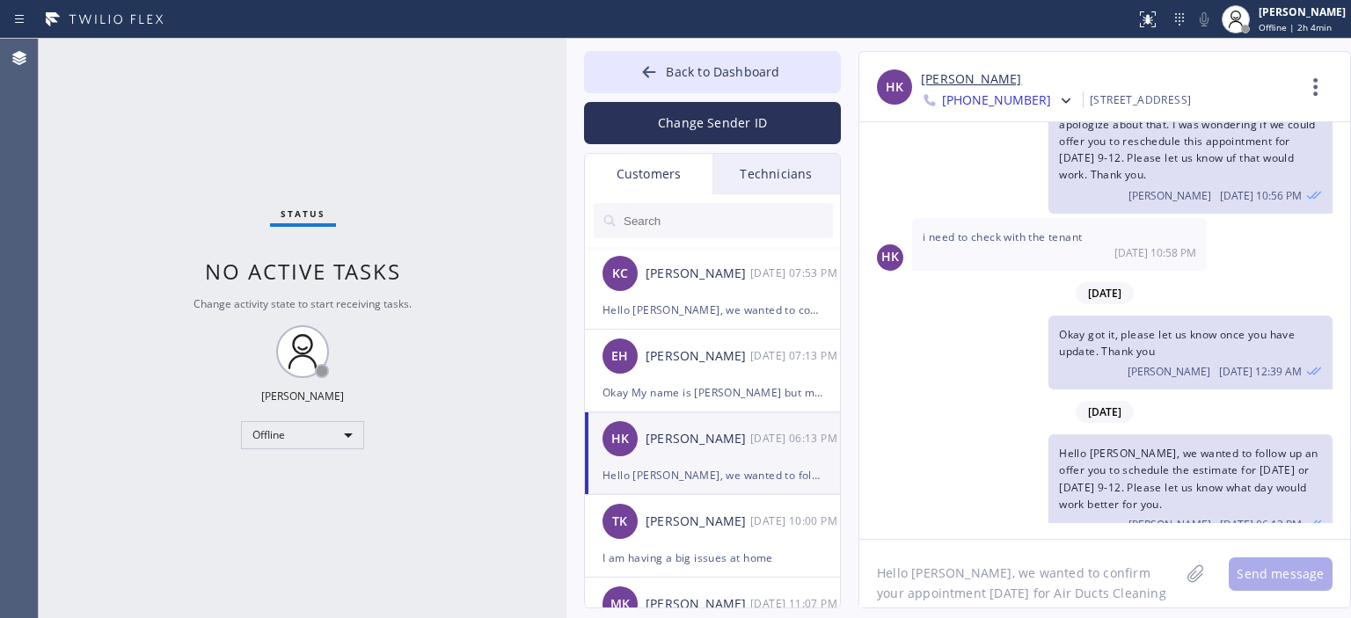
click at [68, 209] on div "Status No active tasks Change activity state to start receiving tasks. [PERSON_…" at bounding box center [303, 329] width 528 height 580
click at [79, 189] on div "Status No active tasks Change activity state to start receiving tasks. [PERSON_…" at bounding box center [303, 329] width 528 height 580
click at [84, 220] on div "Status No active tasks Change activity state to start receiving tasks. [PERSON_…" at bounding box center [303, 329] width 528 height 580
click at [309, 428] on div "Offline" at bounding box center [302, 435] width 123 height 28
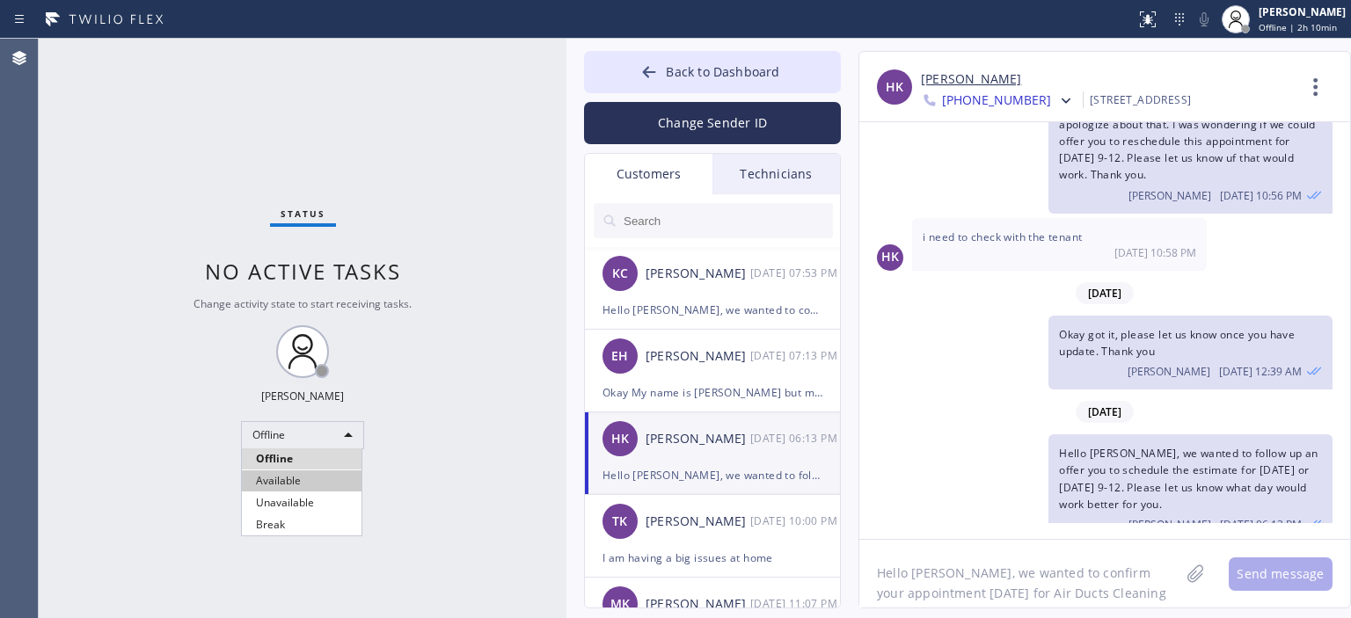
click at [313, 478] on li "Available" at bounding box center [302, 480] width 120 height 21
click at [58, 135] on div "Status No active tasks You are ready to start receiving tasks. [PERSON_NAME] Av…" at bounding box center [303, 329] width 528 height 580
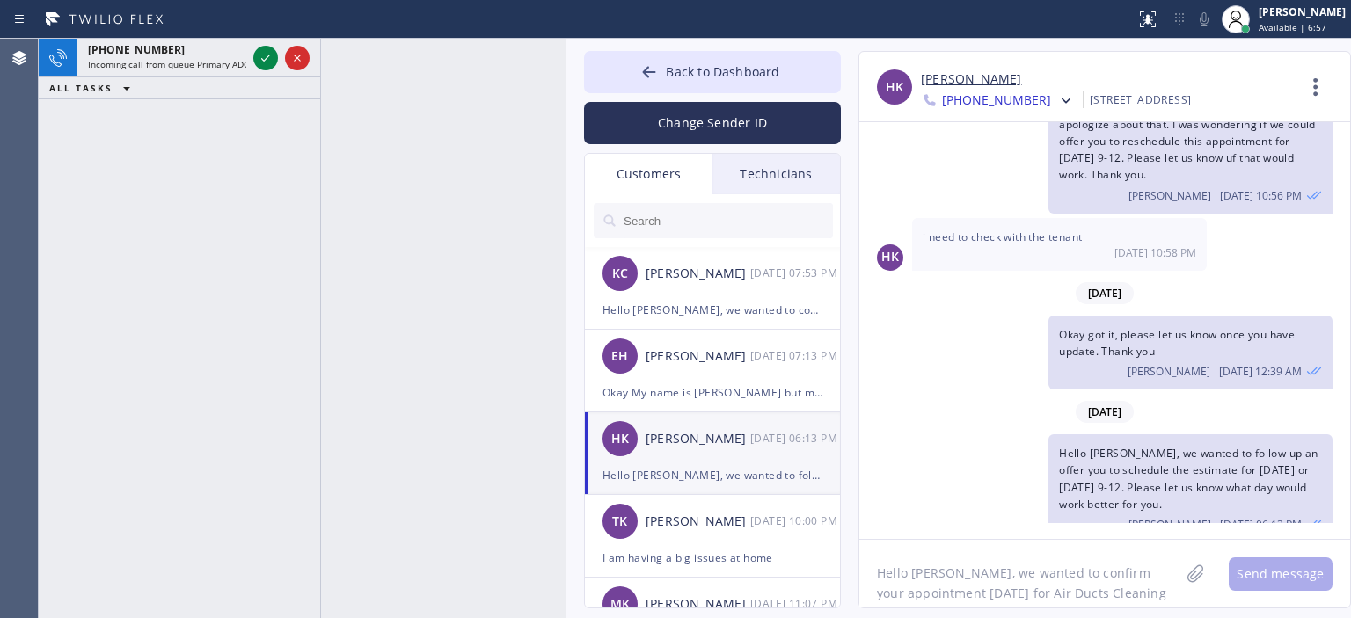
click at [63, 206] on div "[PHONE_NUMBER] Incoming call from queue Primary ADC ALL TASKS ALL TASKS ACTIVE …" at bounding box center [179, 329] width 281 height 580
drag, startPoint x: 63, startPoint y: 206, endPoint x: 135, endPoint y: 200, distance: 72.4
click at [63, 206] on div "[PHONE_NUMBER] Incoming call from queue Primary ADC ALL TASKS ALL TASKS ACTIVE …" at bounding box center [179, 329] width 281 height 580
click at [1272, 24] on span "Available | 6:58" at bounding box center [1292, 27] width 68 height 12
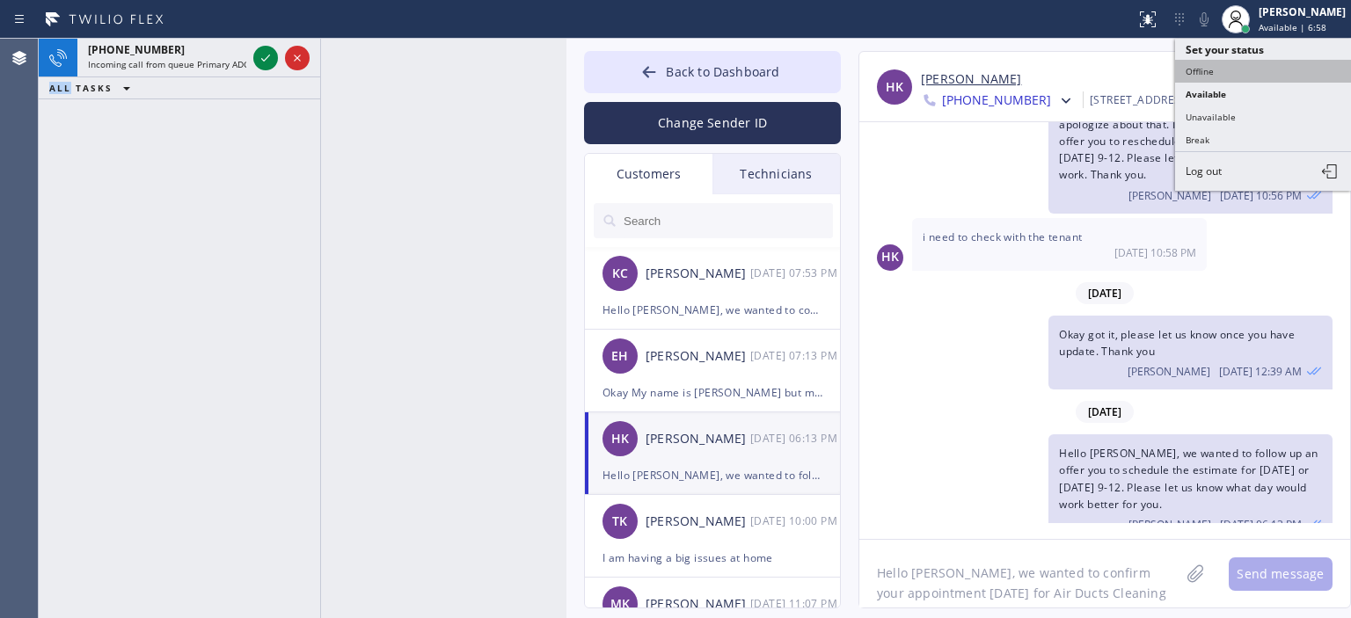
click at [1215, 66] on button "Offline" at bounding box center [1263, 71] width 176 height 23
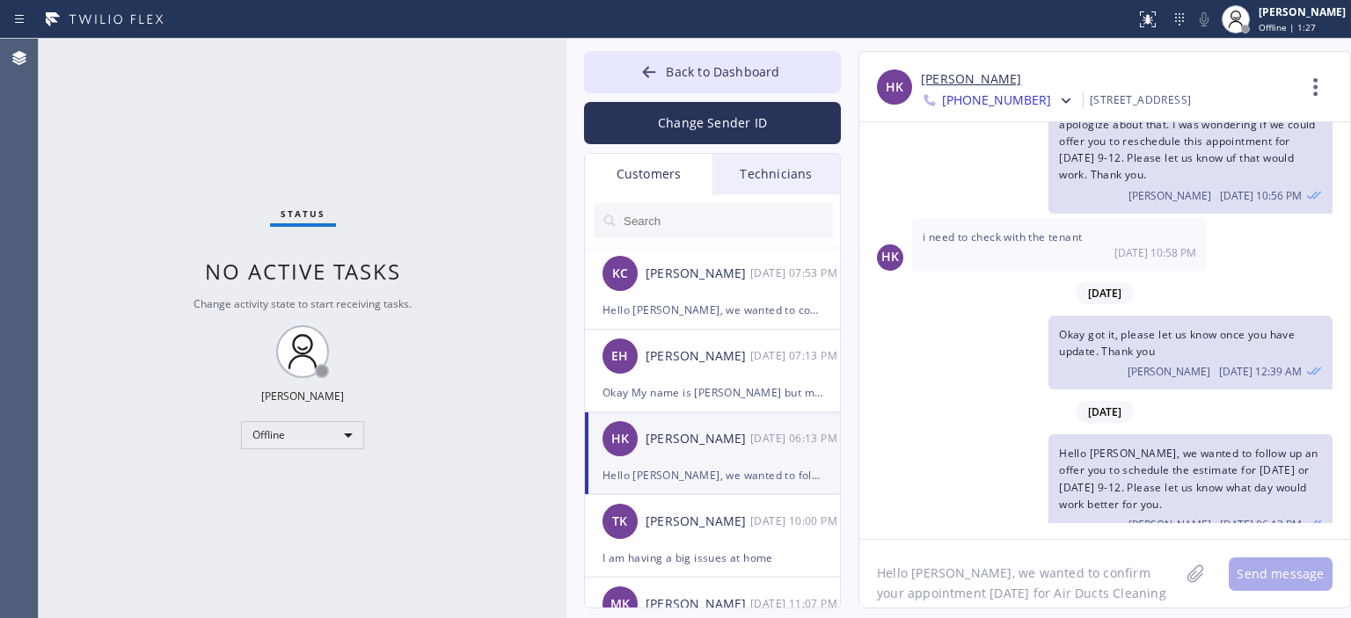
click at [63, 91] on div "Status No active tasks Change activity state to start receiving tasks. [PERSON_…" at bounding box center [303, 329] width 528 height 580
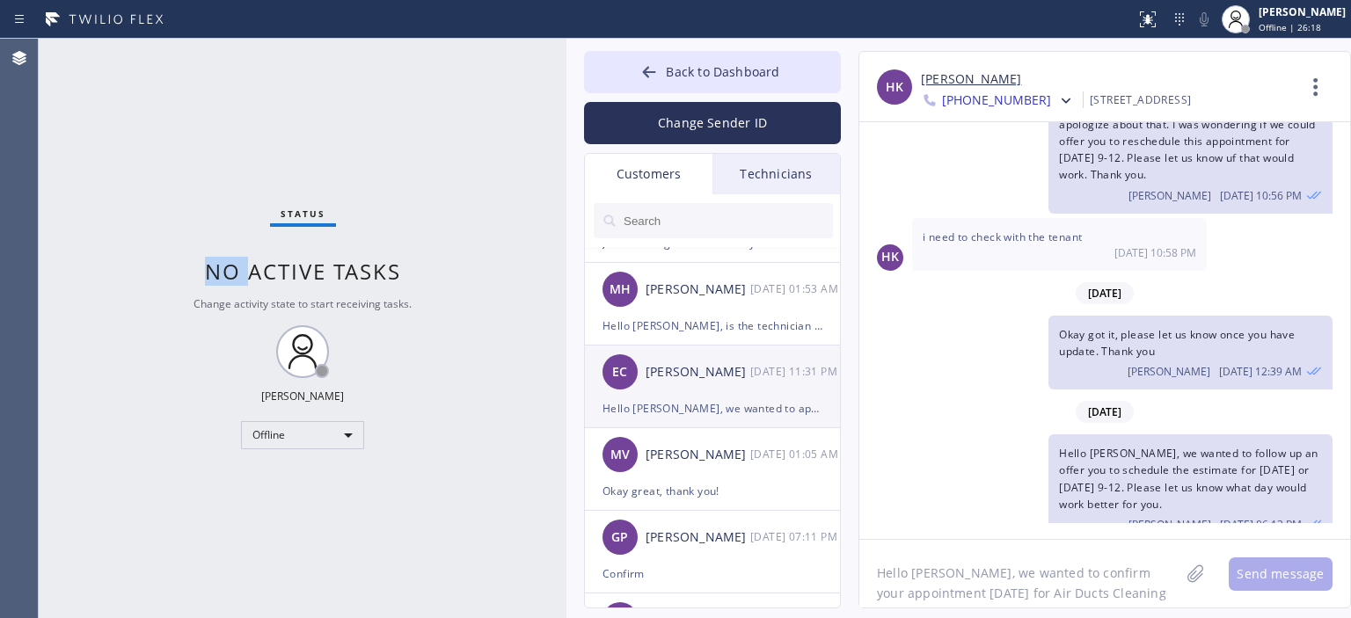
scroll to position [397, 0]
click at [733, 393] on div "EC [PERSON_NAME] [DATE] 11:31 PM" at bounding box center [713, 372] width 257 height 53
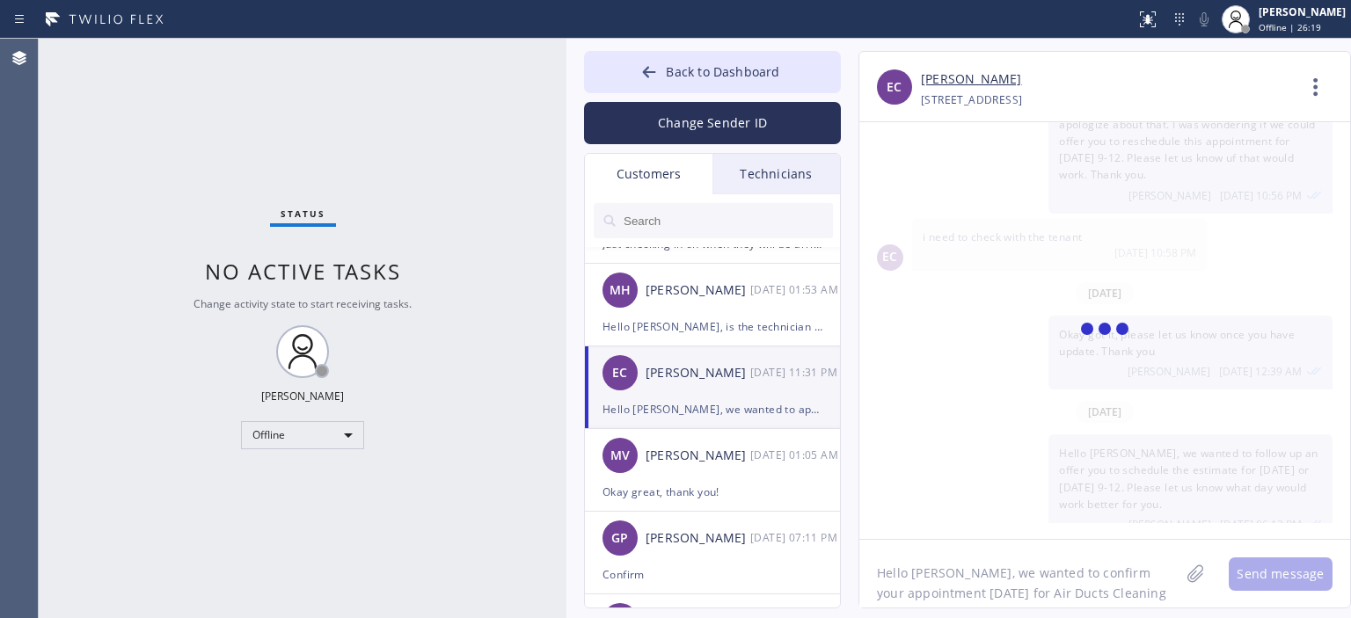
scroll to position [176, 0]
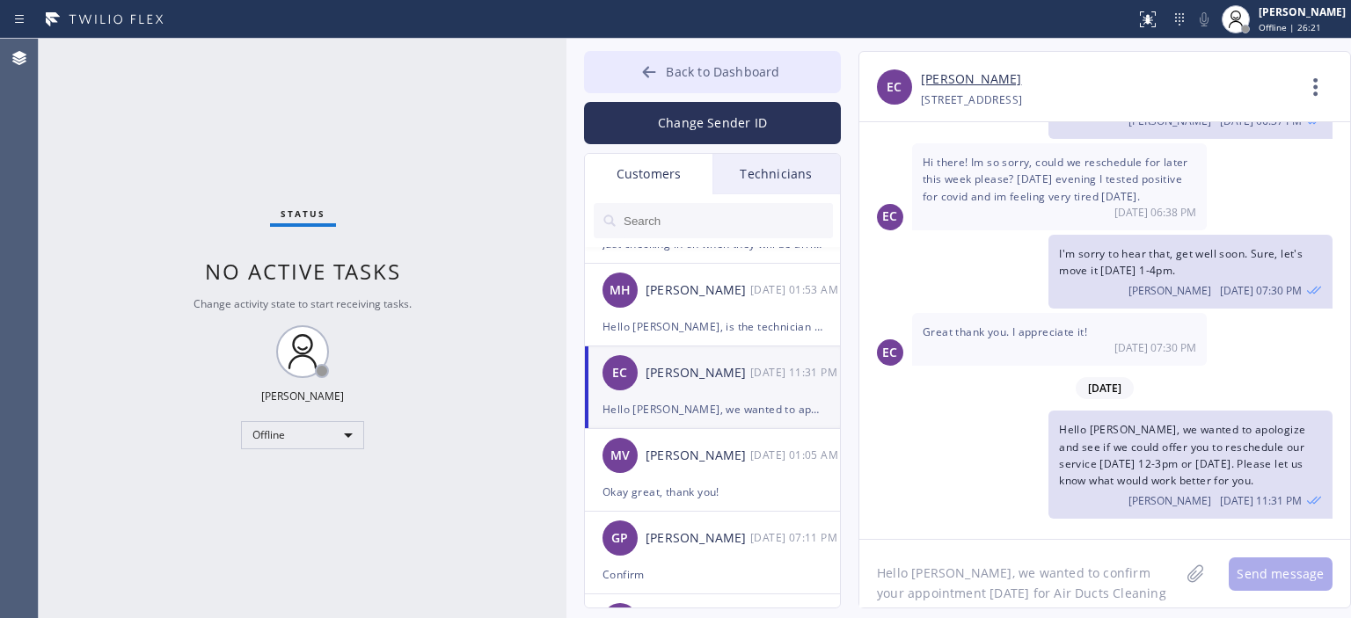
click at [622, 73] on button "Back to Dashboard" at bounding box center [712, 72] width 257 height 42
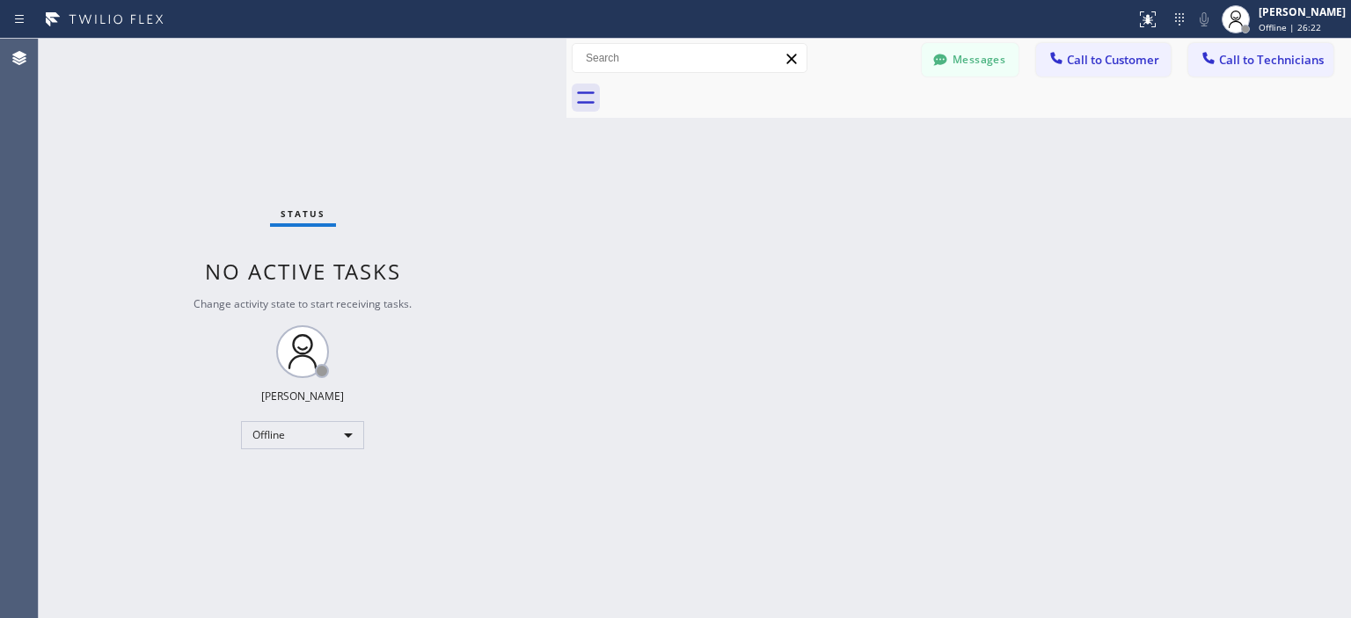
scroll to position [142, 0]
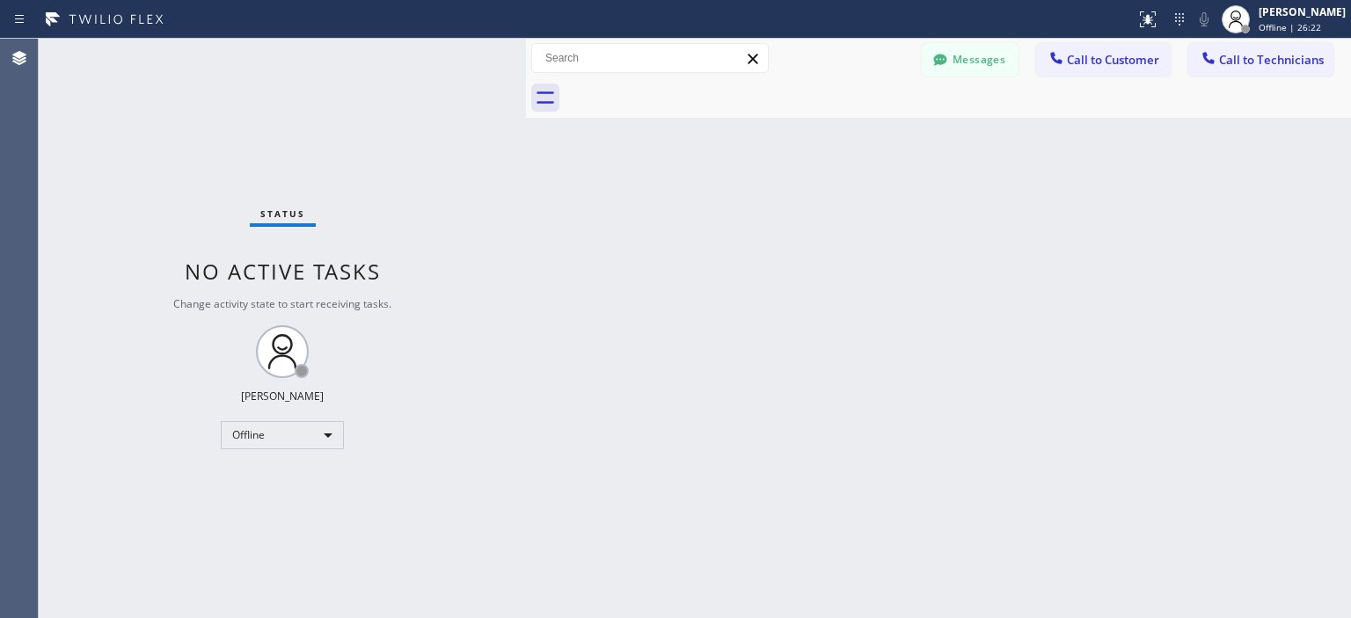
drag, startPoint x: 565, startPoint y: 60, endPoint x: 524, endPoint y: 63, distance: 40.6
click at [526, 63] on div at bounding box center [526, 329] width 0 height 580
click at [973, 62] on button "Messages" at bounding box center [970, 59] width 97 height 33
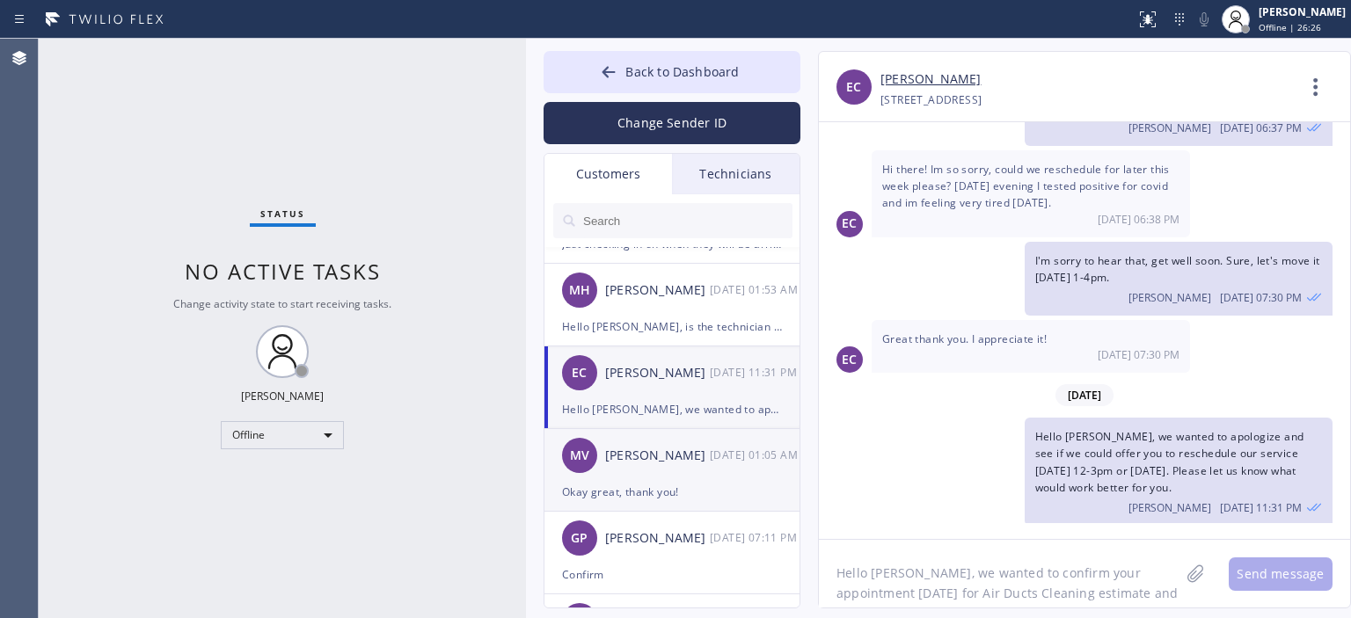
scroll to position [0, 0]
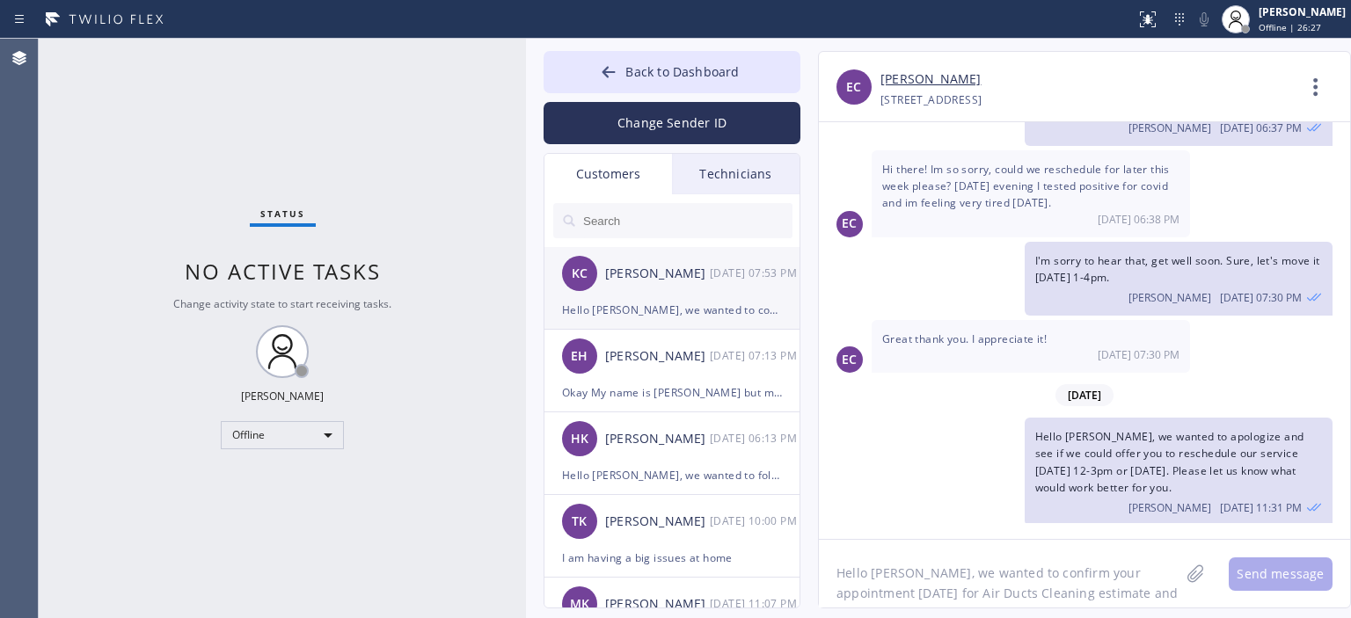
click at [675, 294] on div "[PERSON_NAME] [PERSON_NAME] [DATE] 07:53 PM" at bounding box center [672, 273] width 257 height 53
